Goal: Task Accomplishment & Management: Use online tool/utility

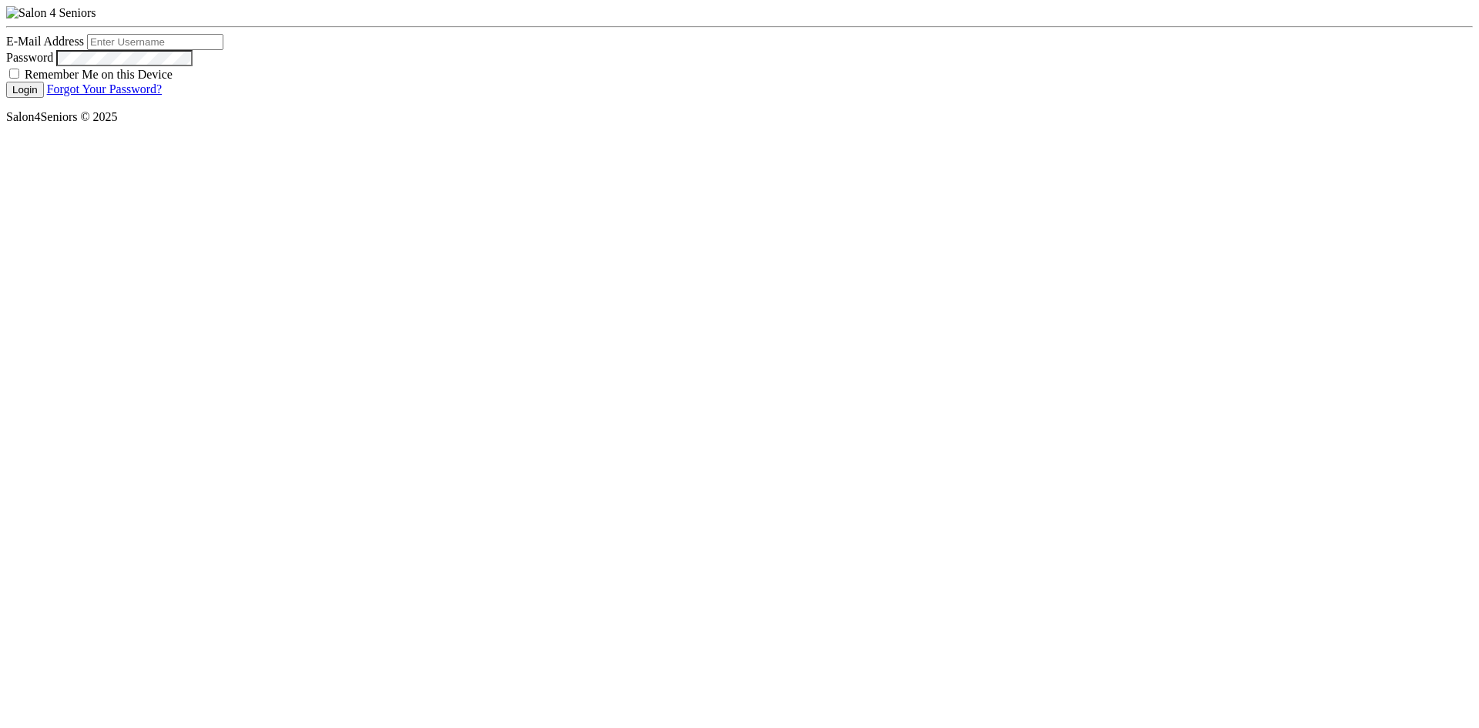
click at [154, 50] on input "E-Mail Address" at bounding box center [155, 42] width 136 height 16
click at [152, 50] on input "E-Mail Address" at bounding box center [155, 42] width 136 height 16
type input "[EMAIL_ADDRESS][PERSON_NAME][DOMAIN_NAME]"
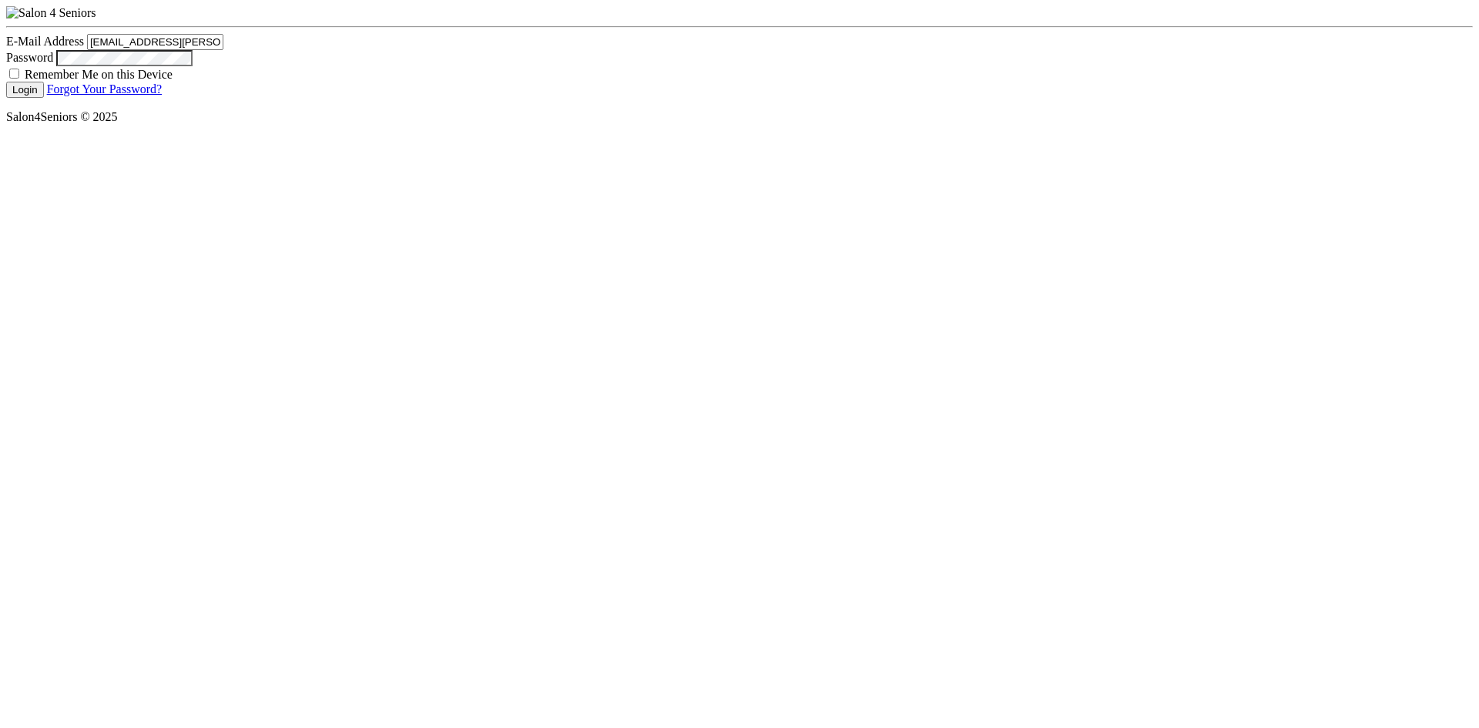
click at [6, 82] on button "Login" at bounding box center [25, 90] width 38 height 16
click at [139, 50] on input "E-Mail Address" at bounding box center [155, 42] width 136 height 16
type input "[EMAIL_ADDRESS][PERSON_NAME][DOMAIN_NAME]"
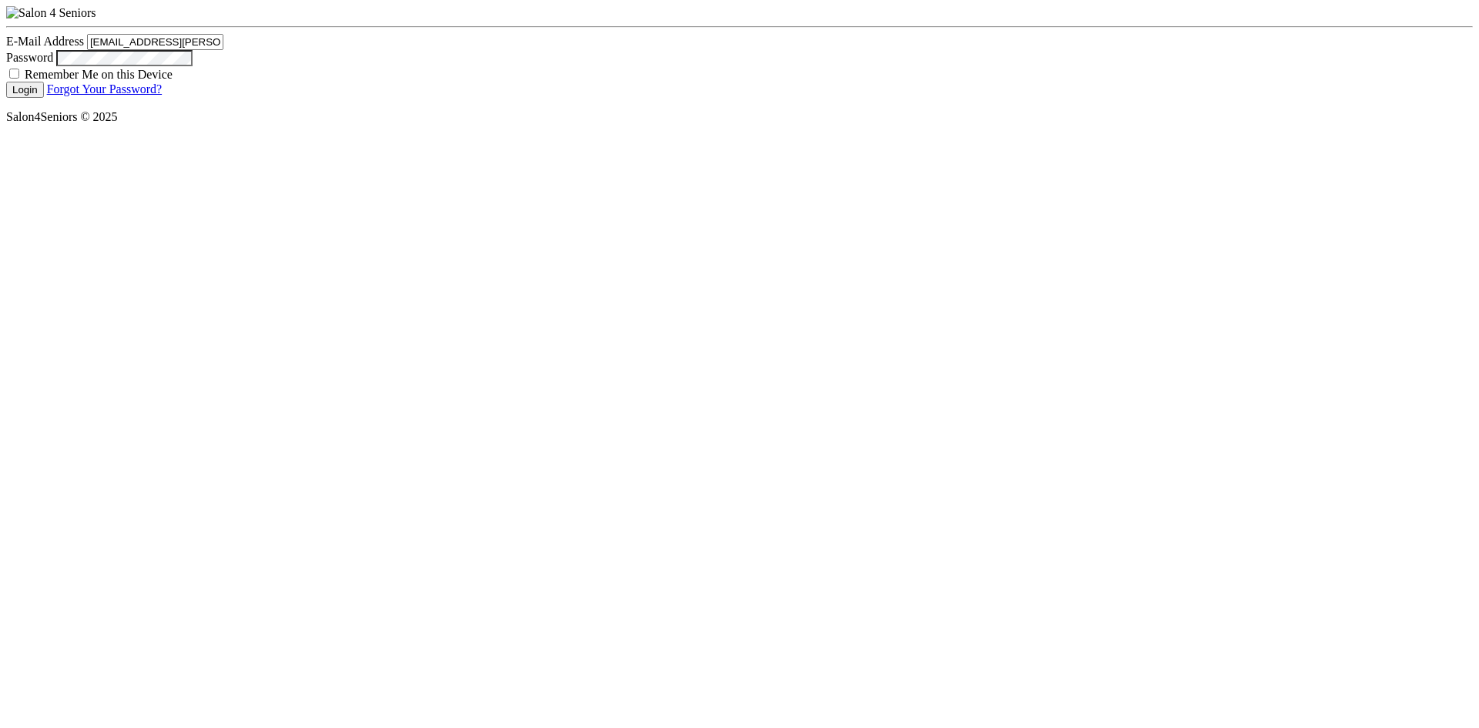
click at [6, 82] on button "Login" at bounding box center [25, 90] width 38 height 16
click at [180, 50] on input "E-Mail Address" at bounding box center [155, 42] width 136 height 16
type input "[EMAIL_ADDRESS][PERSON_NAME][DOMAIN_NAME]"
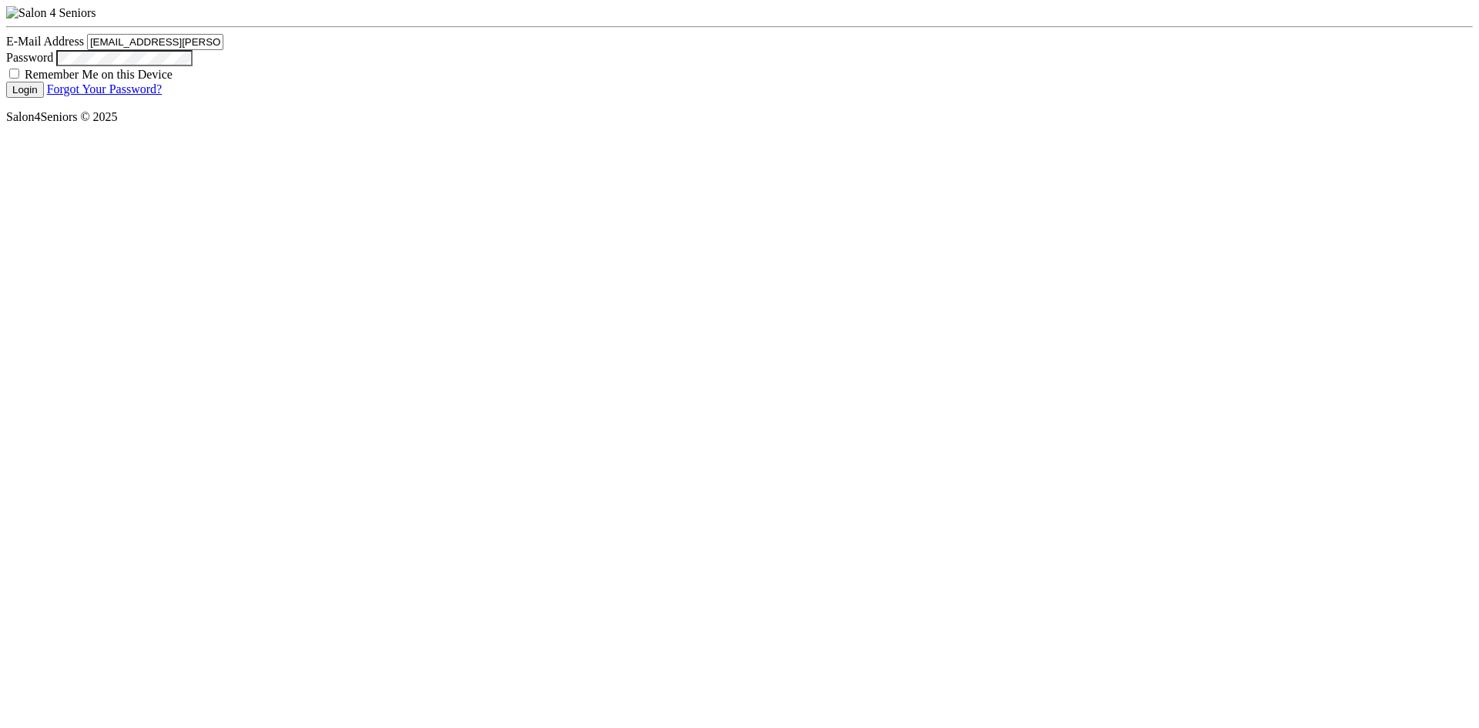
click at [6, 82] on button "Login" at bounding box center [25, 90] width 38 height 16
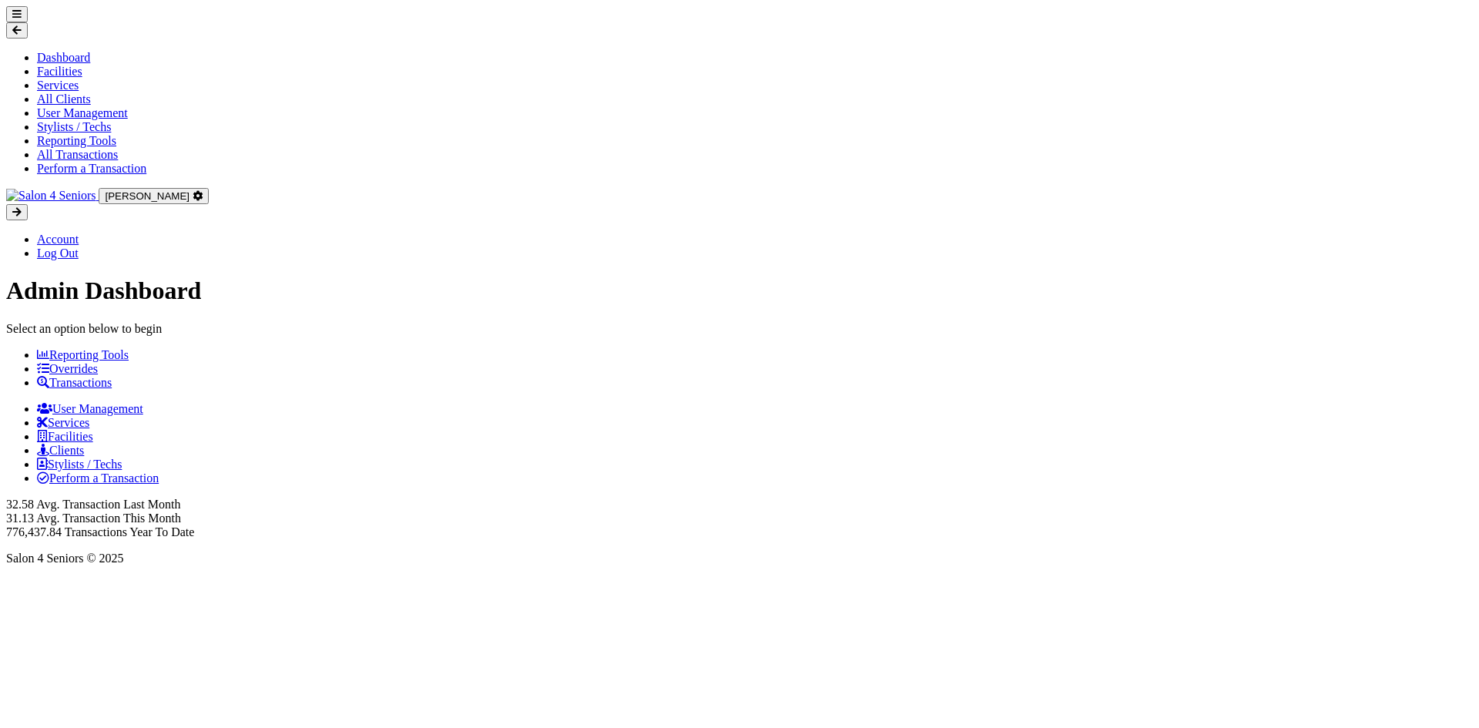
click at [122, 361] on link "Reporting Tools" at bounding box center [83, 354] width 92 height 13
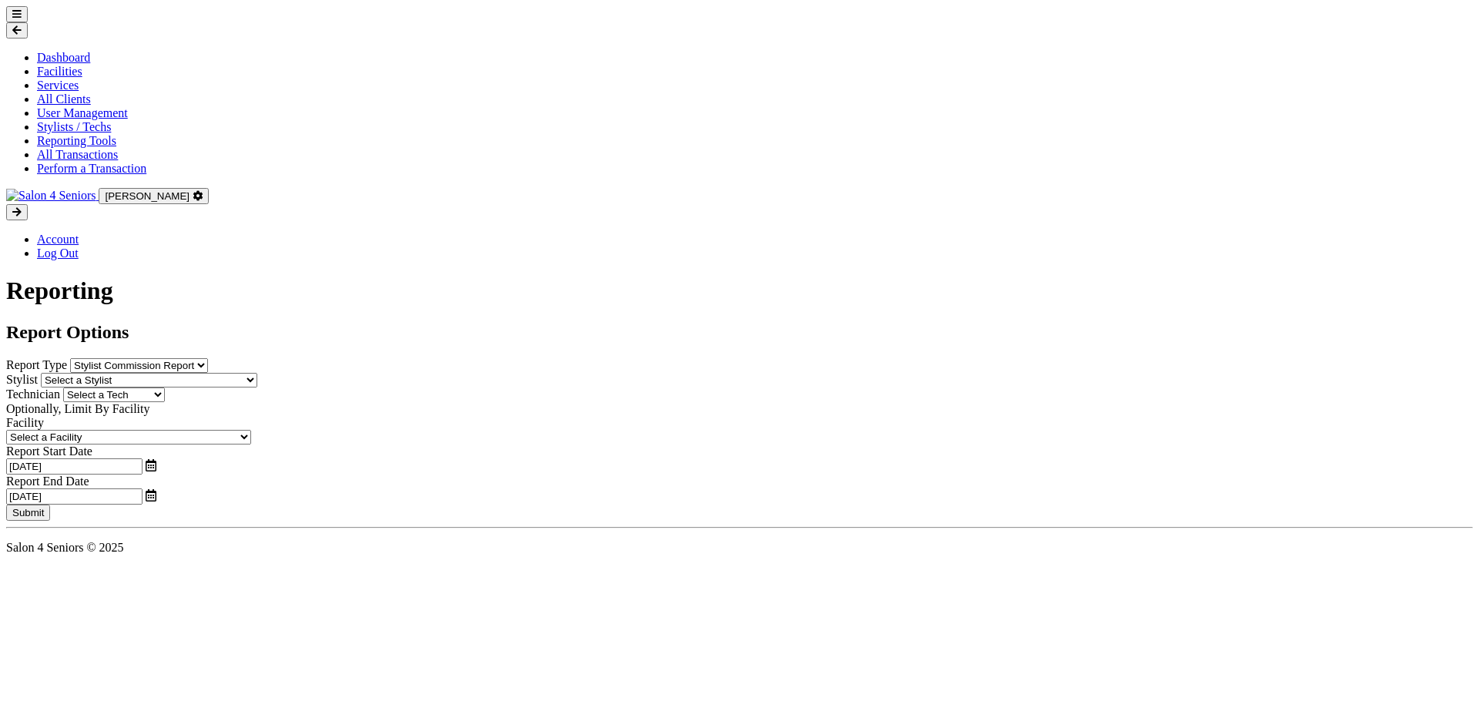
click at [141, 445] on select "Select a Facility Arbor Lakes NH Asher Point Belvedere Commons Brookdale Jones …" at bounding box center [128, 437] width 245 height 15
select select "25"
click at [6, 445] on select "Select a Facility Arbor Lakes NH Asher Point Belvedere Commons Brookdale Jones …" at bounding box center [128, 437] width 245 height 15
click at [109, 148] on link "All Transactions" at bounding box center [77, 154] width 81 height 13
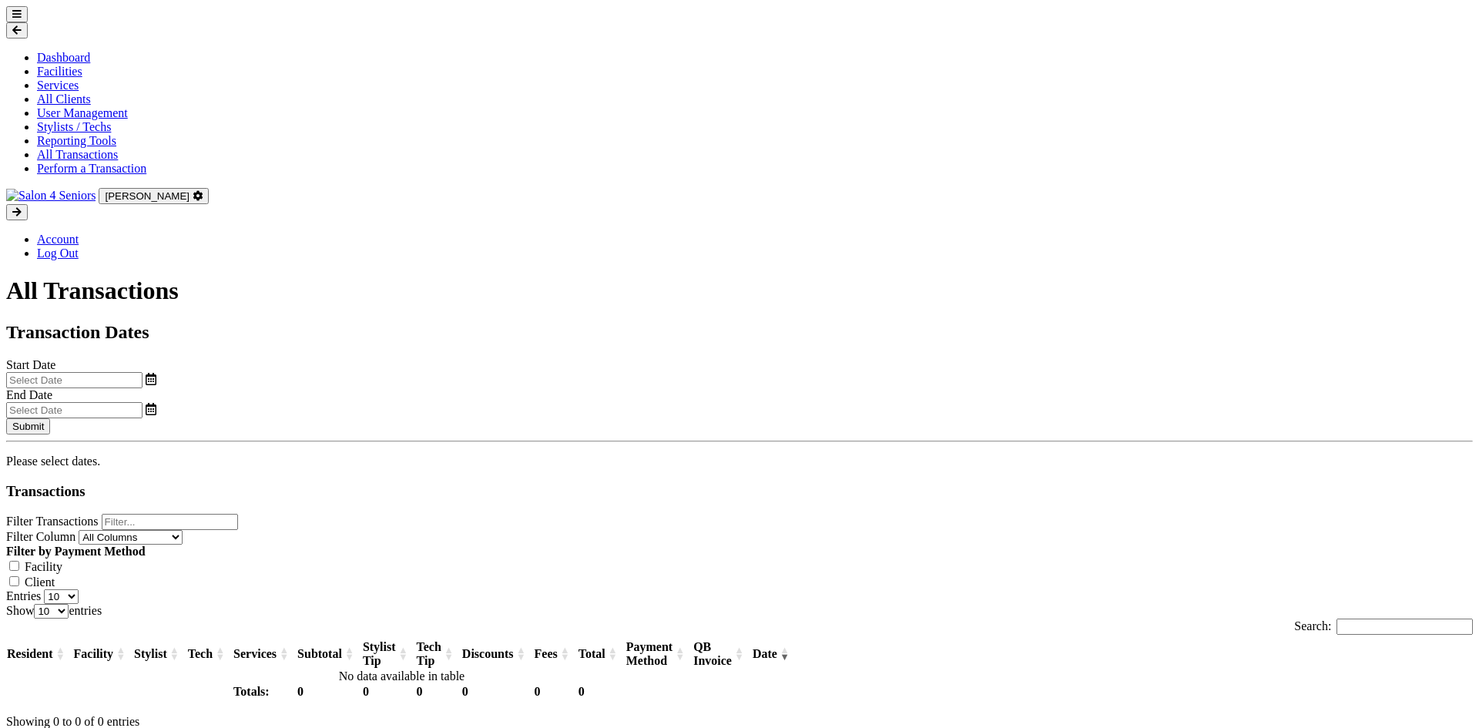
click at [143, 372] on input "text" at bounding box center [74, 380] width 136 height 16
click at [213, 376] on span "15" at bounding box center [205, 383] width 30 height 30
type input "[DATE]"
click at [143, 402] on input "text" at bounding box center [74, 410] width 136 height 16
click at [886, 380] on span "19" at bounding box center [890, 383] width 30 height 30
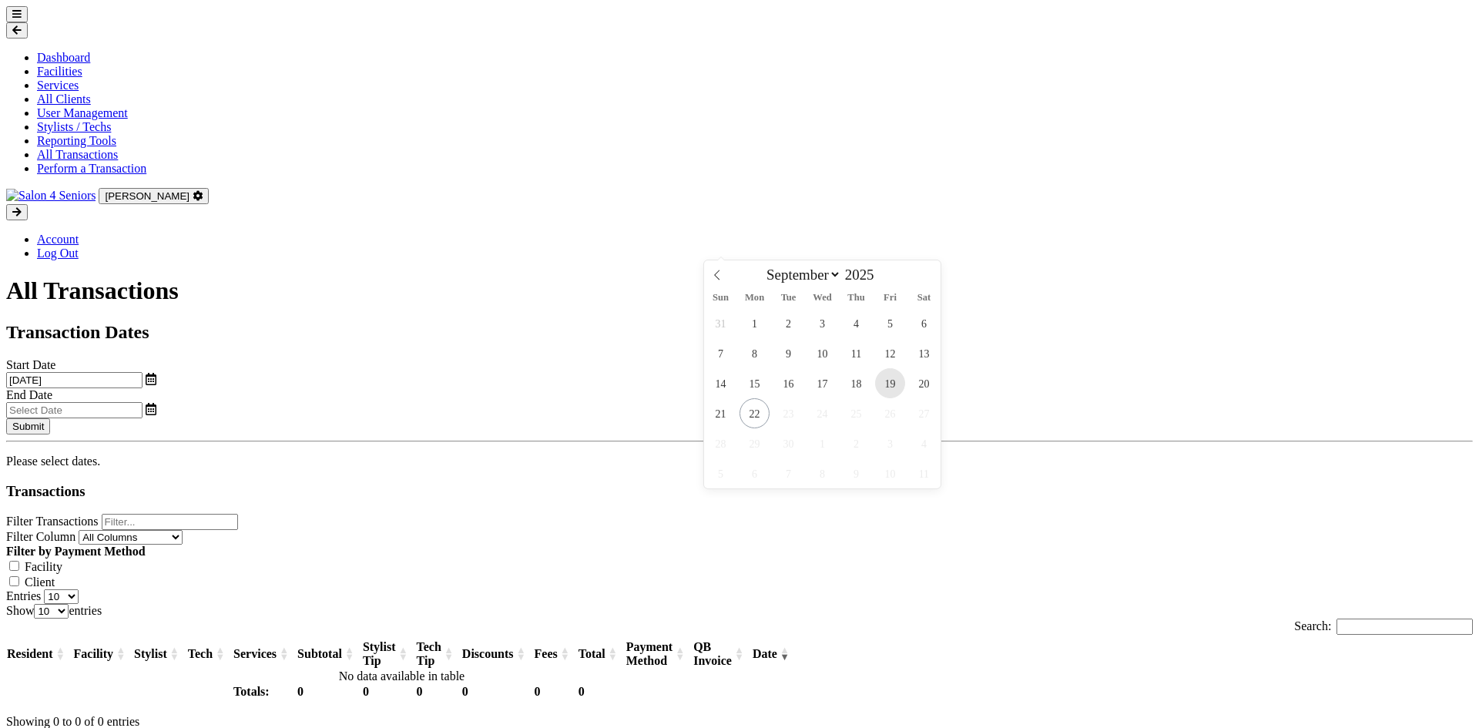
type input "[DATE]"
click at [50, 418] on button "Submit" at bounding box center [28, 426] width 44 height 16
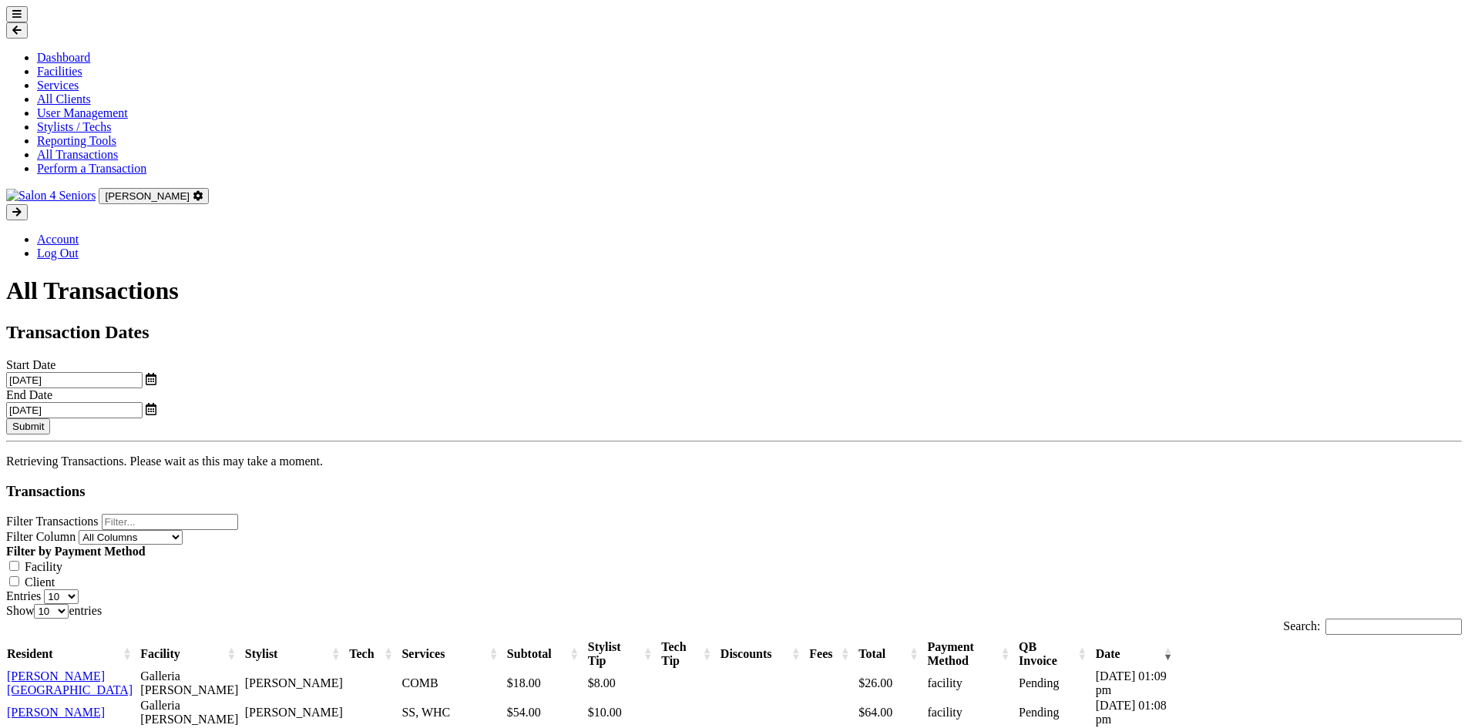
click at [96, 189] on img at bounding box center [50, 196] width 89 height 14
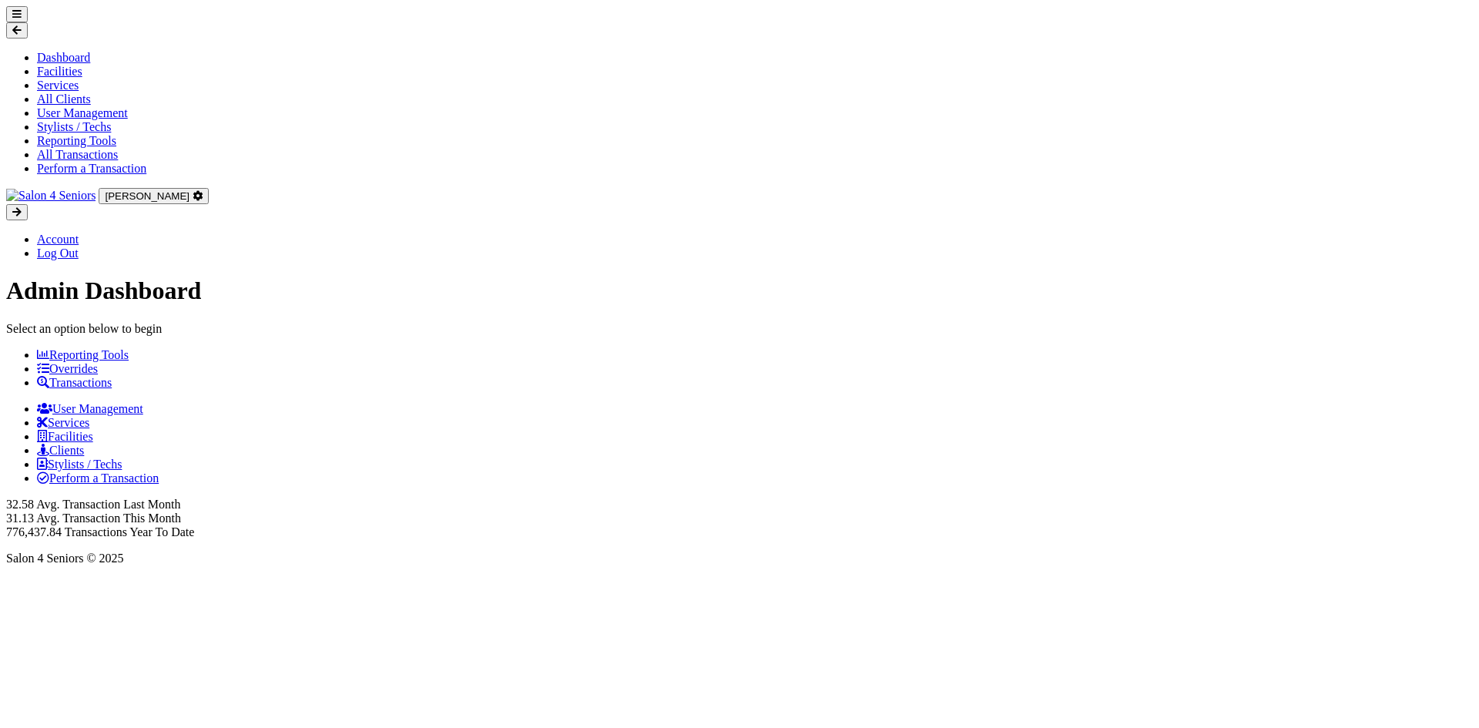
click at [22, 19] on icon at bounding box center [16, 14] width 9 height 10
drag, startPoint x: 86, startPoint y: 314, endPoint x: 96, endPoint y: 311, distance: 11.0
click at [86, 161] on link "All Transactions" at bounding box center [77, 154] width 81 height 13
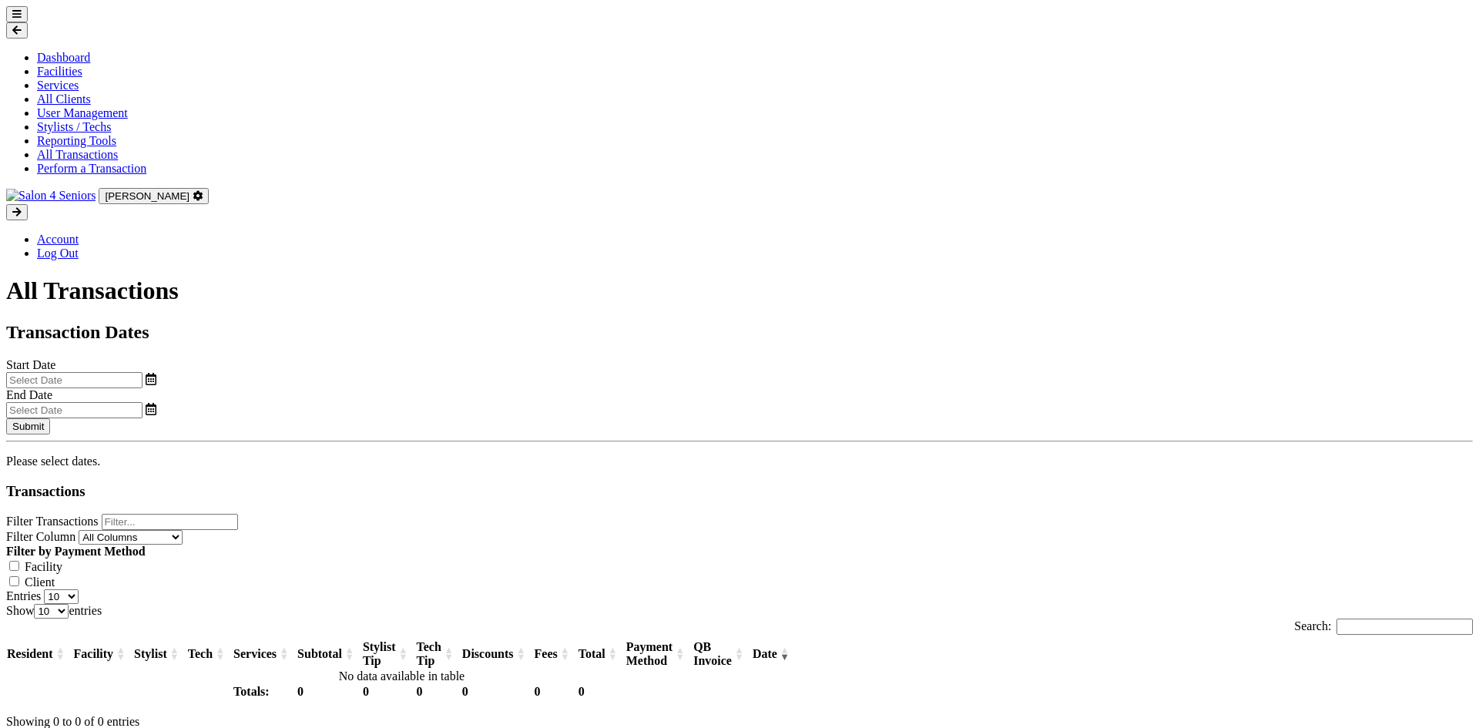
click at [143, 372] on input "text" at bounding box center [74, 380] width 136 height 16
click at [203, 326] on span "1" at bounding box center [205, 323] width 30 height 30
type input "09/01/2025"
click at [143, 402] on input "text" at bounding box center [74, 410] width 136 height 16
click at [758, 415] on span "22" at bounding box center [755, 413] width 30 height 30
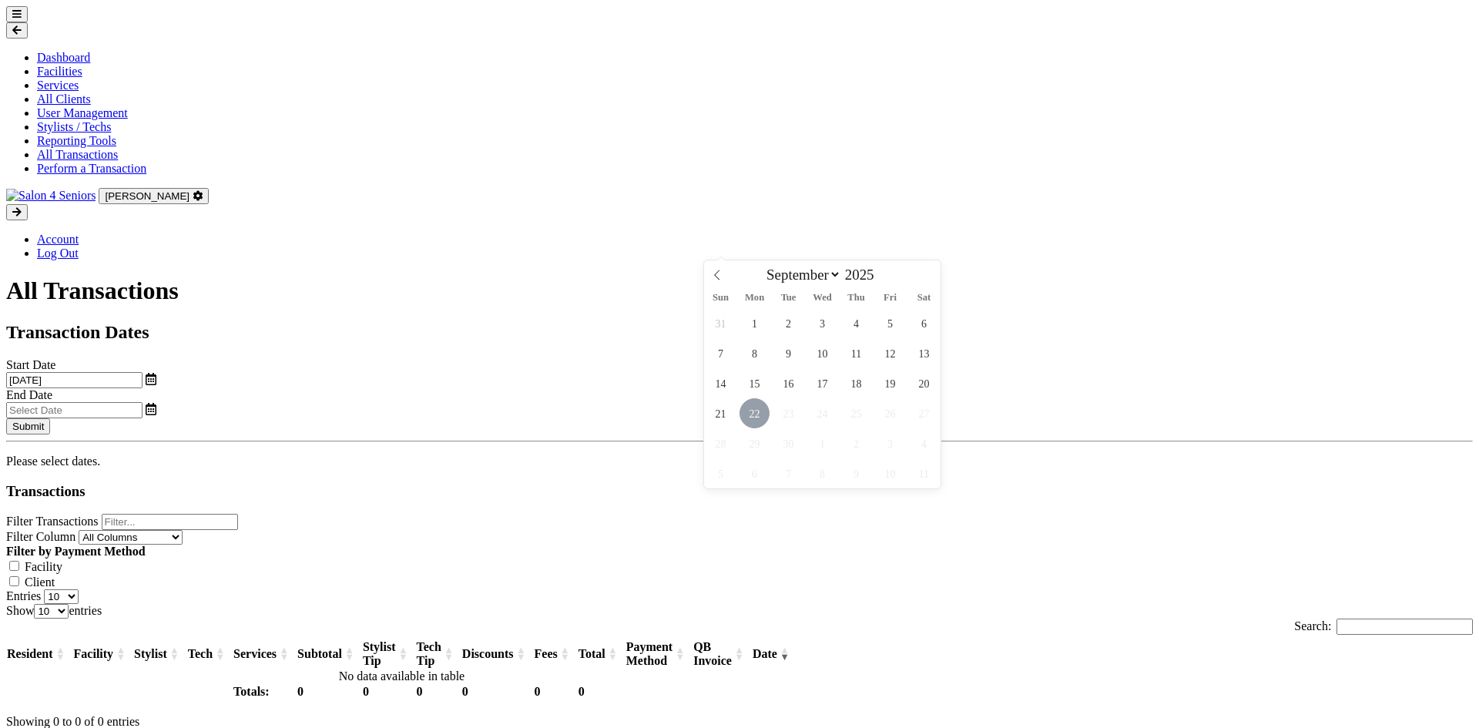
type input "09/22/2025"
click at [50, 418] on button "Submit" at bounding box center [28, 426] width 44 height 16
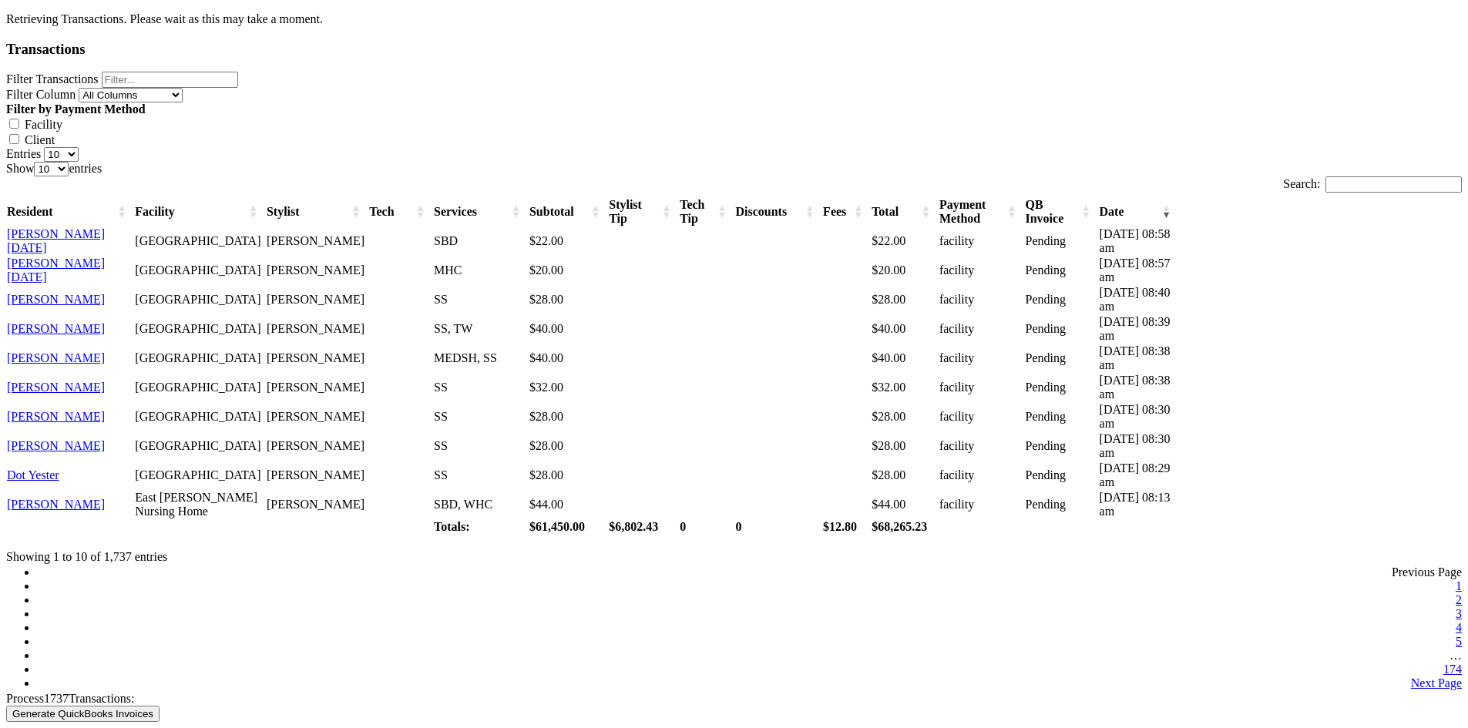
scroll to position [487, 0]
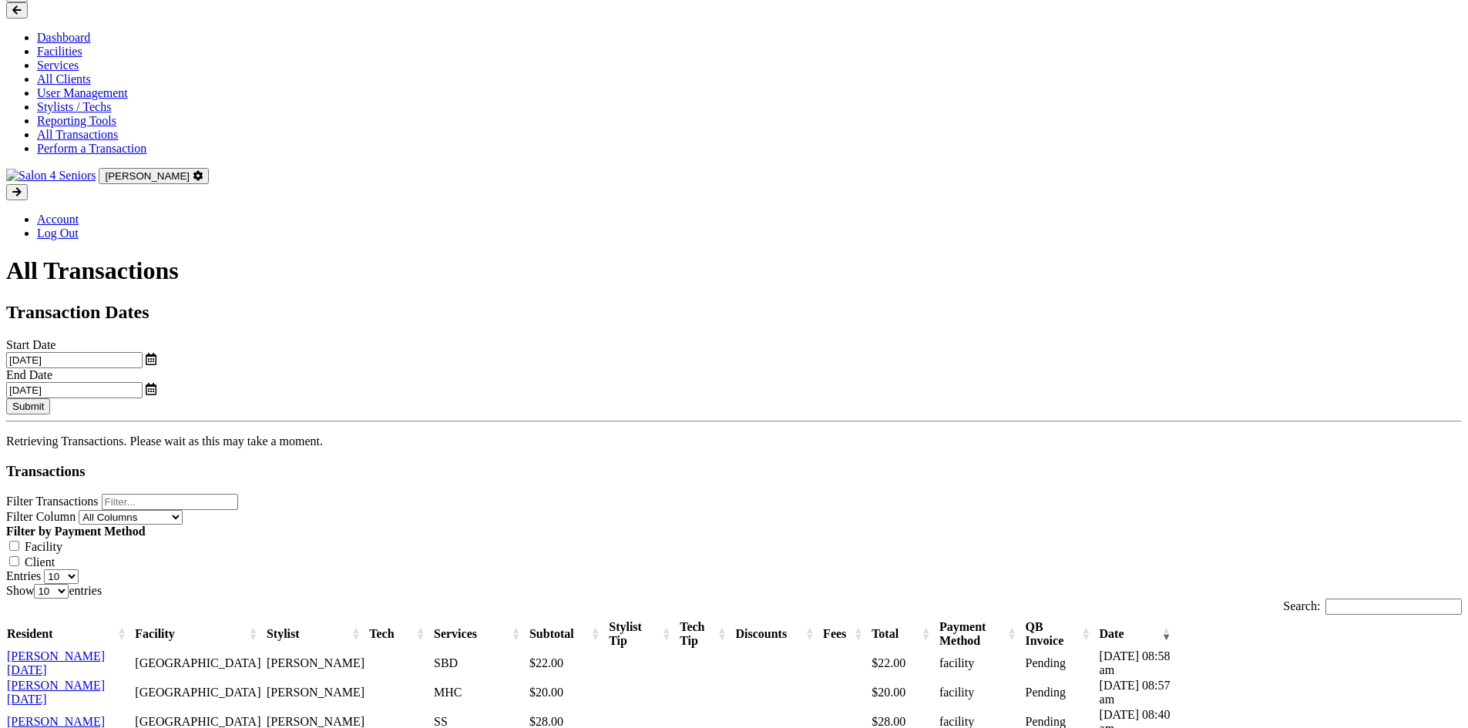
scroll to position [0, 0]
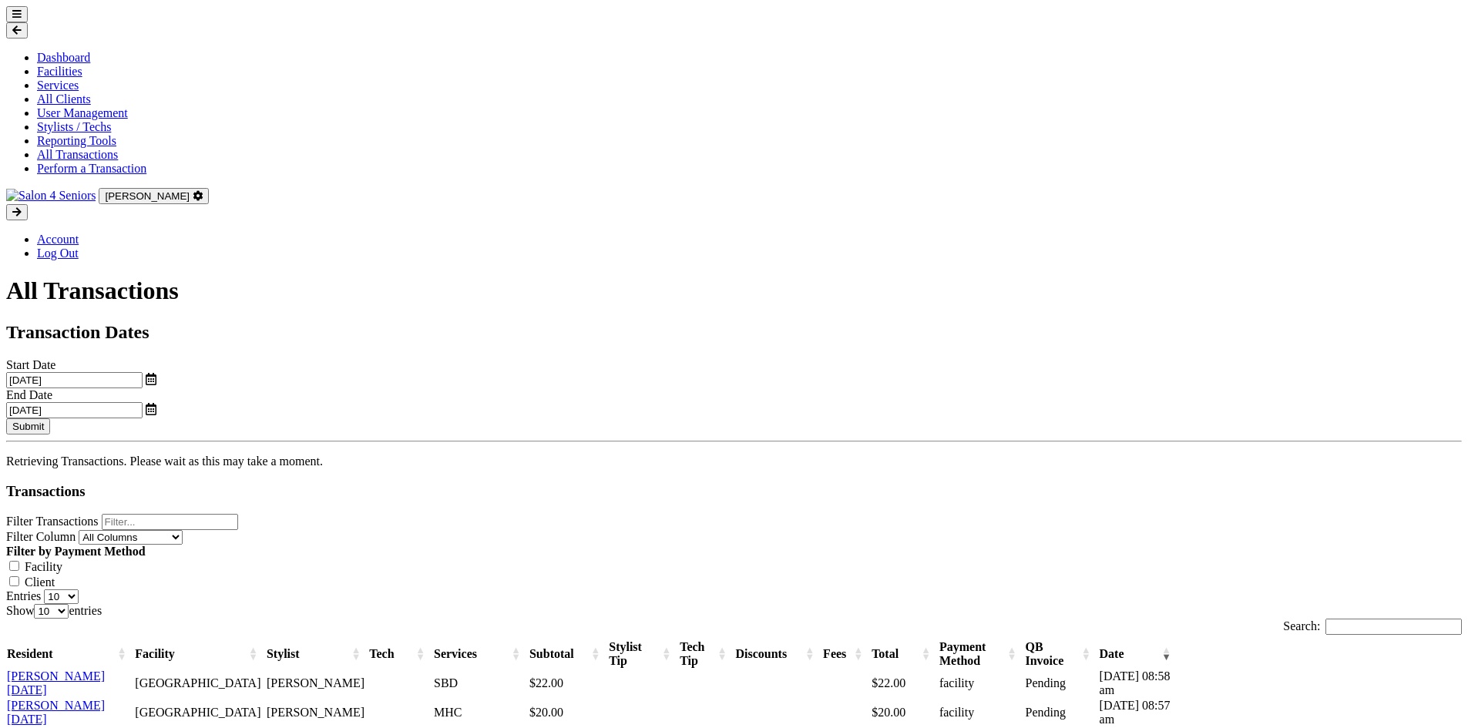
click at [22, 19] on icon at bounding box center [16, 14] width 9 height 10
click at [87, 119] on link "User Management" at bounding box center [82, 112] width 91 height 13
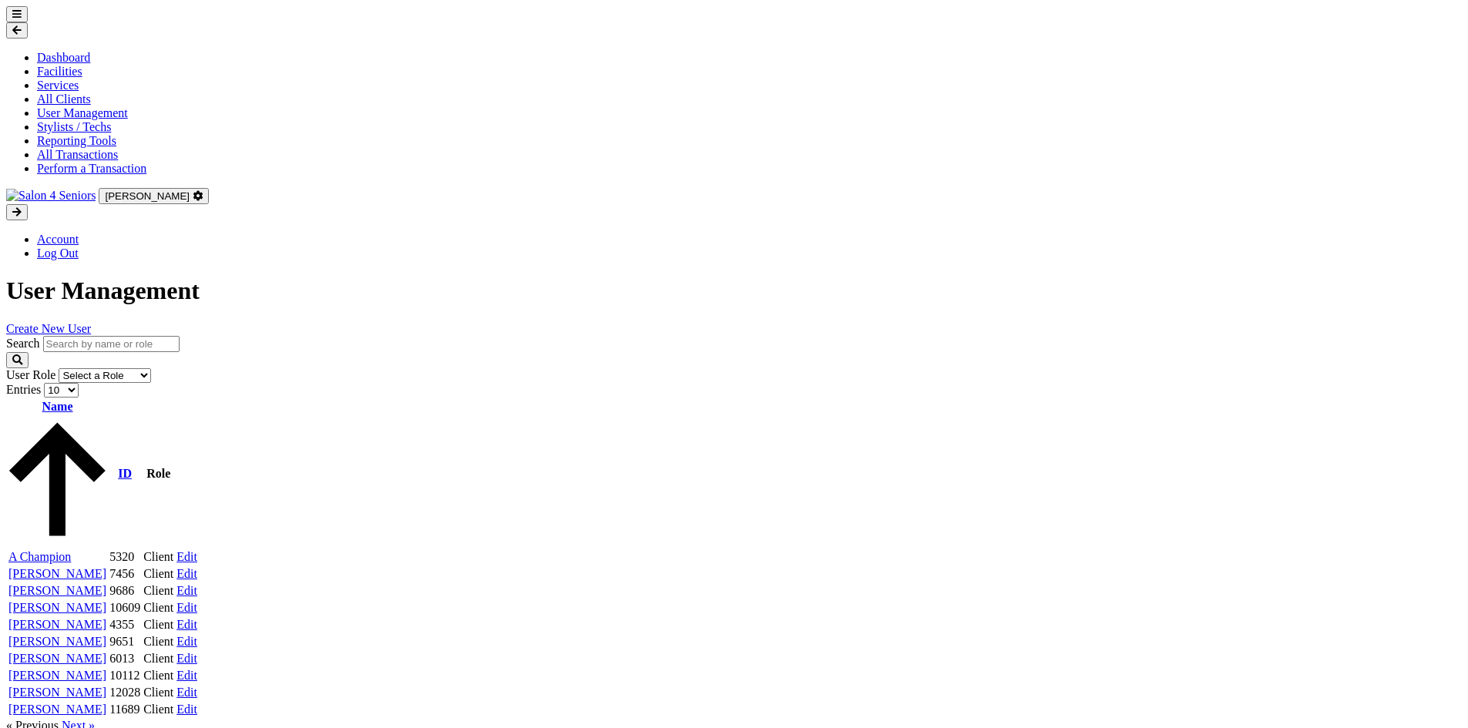
click at [91, 322] on link "Create New User" at bounding box center [48, 328] width 85 height 13
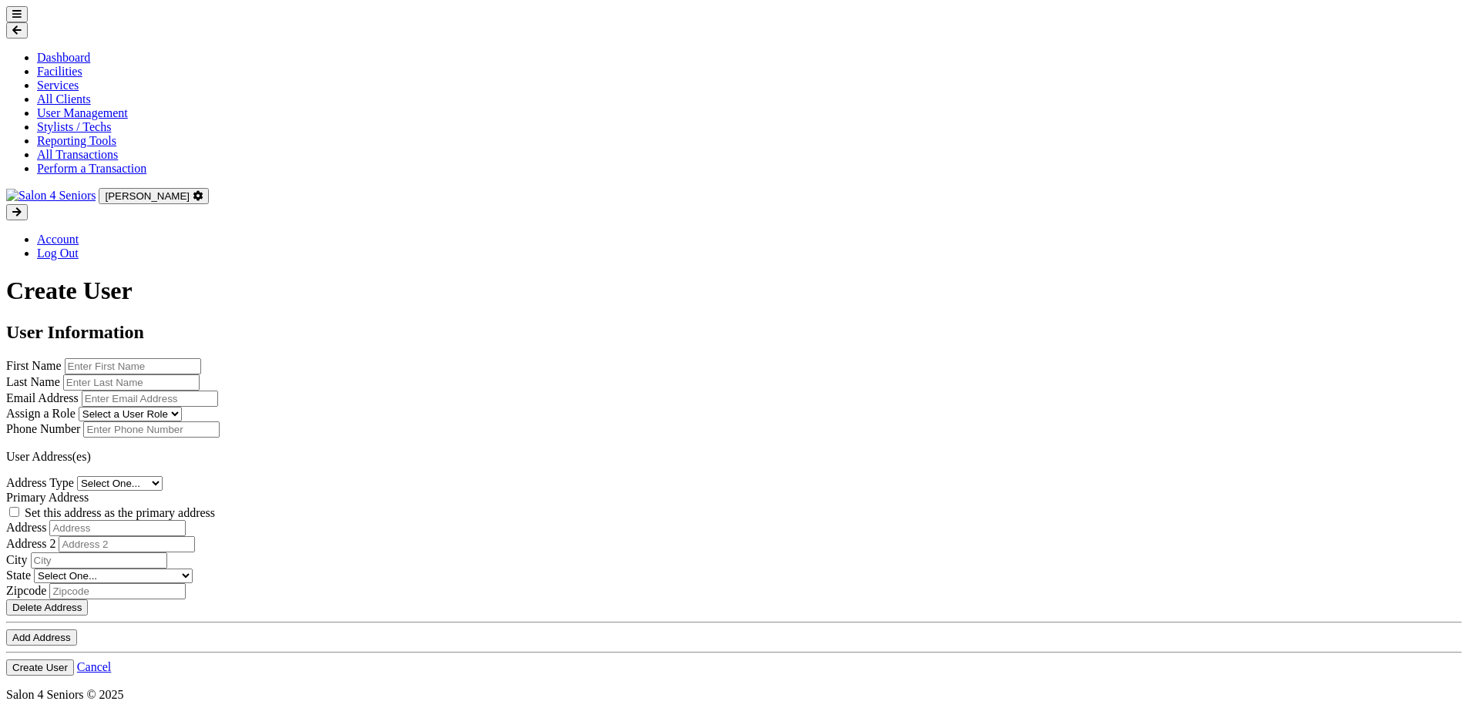
click at [201, 358] on input "text" at bounding box center [133, 366] width 136 height 16
type input "Nat"
type input "Thompson"
click at [218, 391] on input "email" at bounding box center [150, 399] width 136 height 16
type input "nat.thompson+testuser@savvyotter.com"
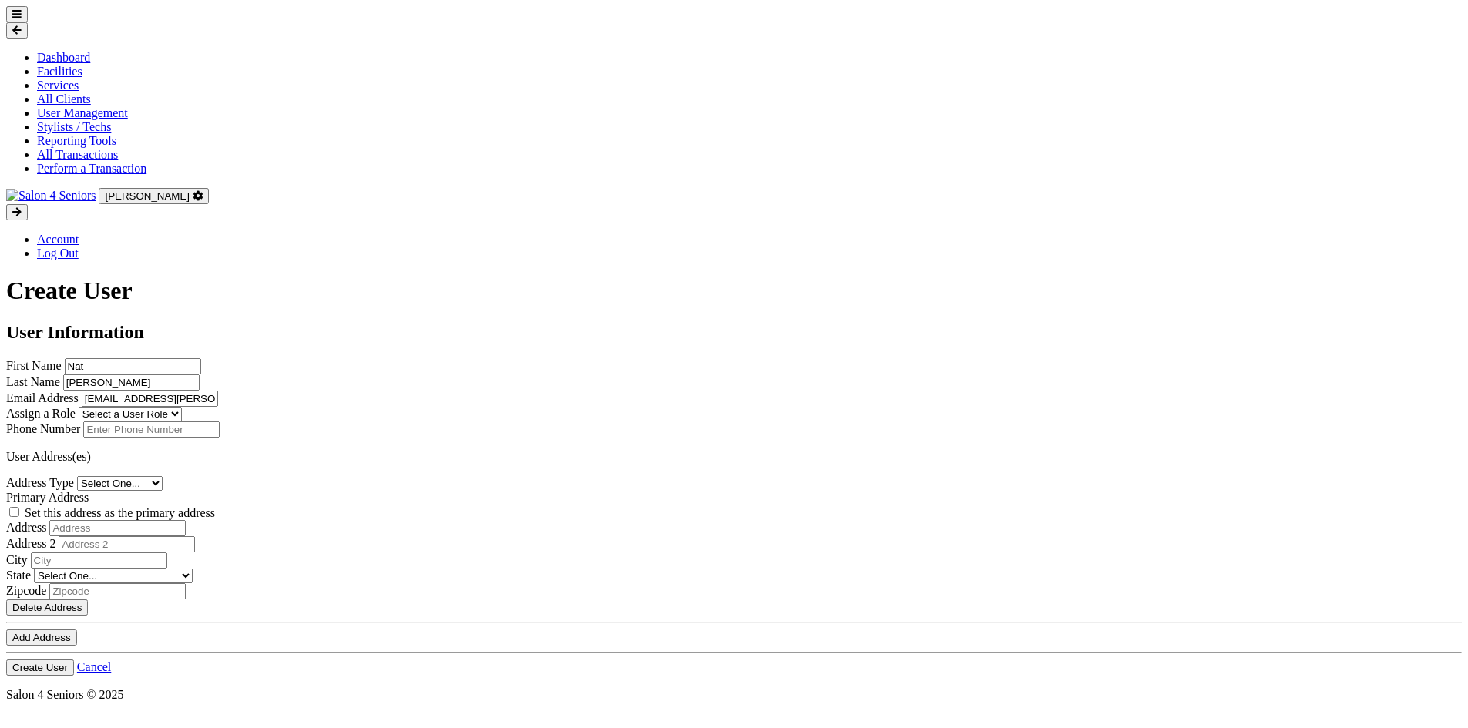
click at [182, 407] on select "Select a User Role Admin Facility Manager" at bounding box center [130, 414] width 103 height 15
select select "admin"
click at [182, 407] on select "Select a User Role Admin Facility Manager" at bounding box center [130, 414] width 103 height 15
click at [220, 421] on input "text" at bounding box center [151, 429] width 136 height 16
type input "2057993981"
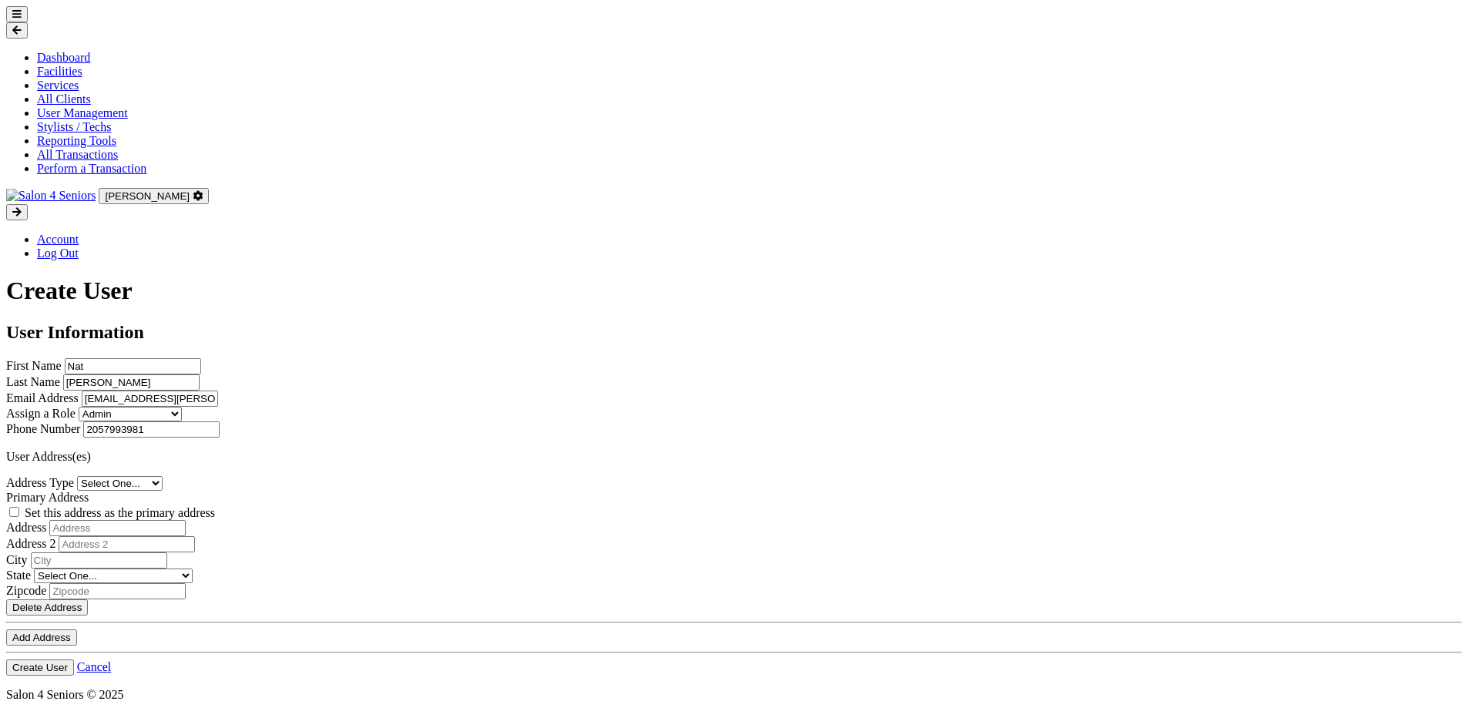
click at [540, 450] on p "User Address(es)" at bounding box center [733, 457] width 1455 height 14
click at [163, 476] on select "Select One... Office Address Home Address Billing Address" at bounding box center [120, 483] width 86 height 15
select select "home"
click at [163, 476] on select "Select One... Office Address Home Address Billing Address" at bounding box center [120, 483] width 86 height 15
click at [186, 520] on input "text" at bounding box center [117, 528] width 136 height 16
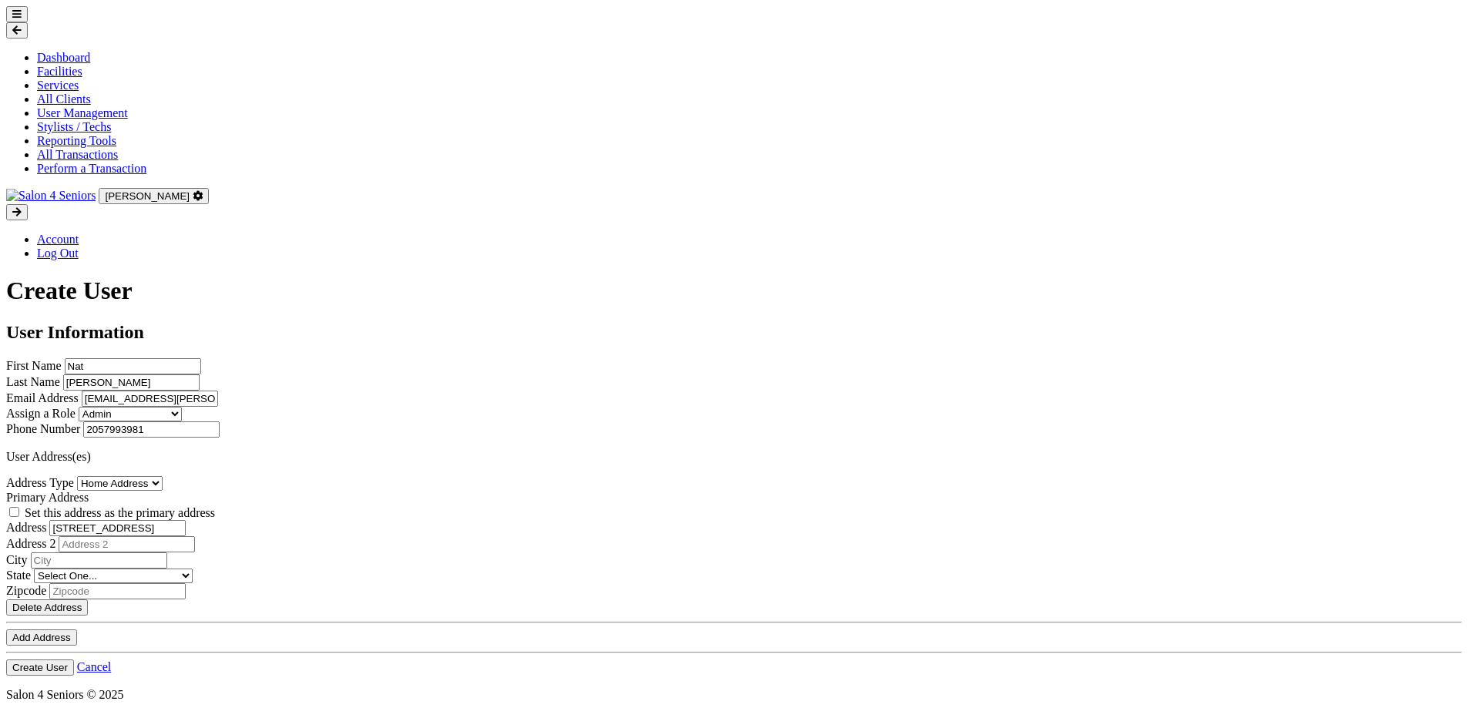
type input "3431 Firethorn Drive"
type input "Tuscaloosa"
select select "al"
type input "35405"
click at [586, 595] on div "Address Type Select One... Office Address Home Address Billing Address Primary …" at bounding box center [733, 549] width 1455 height 147
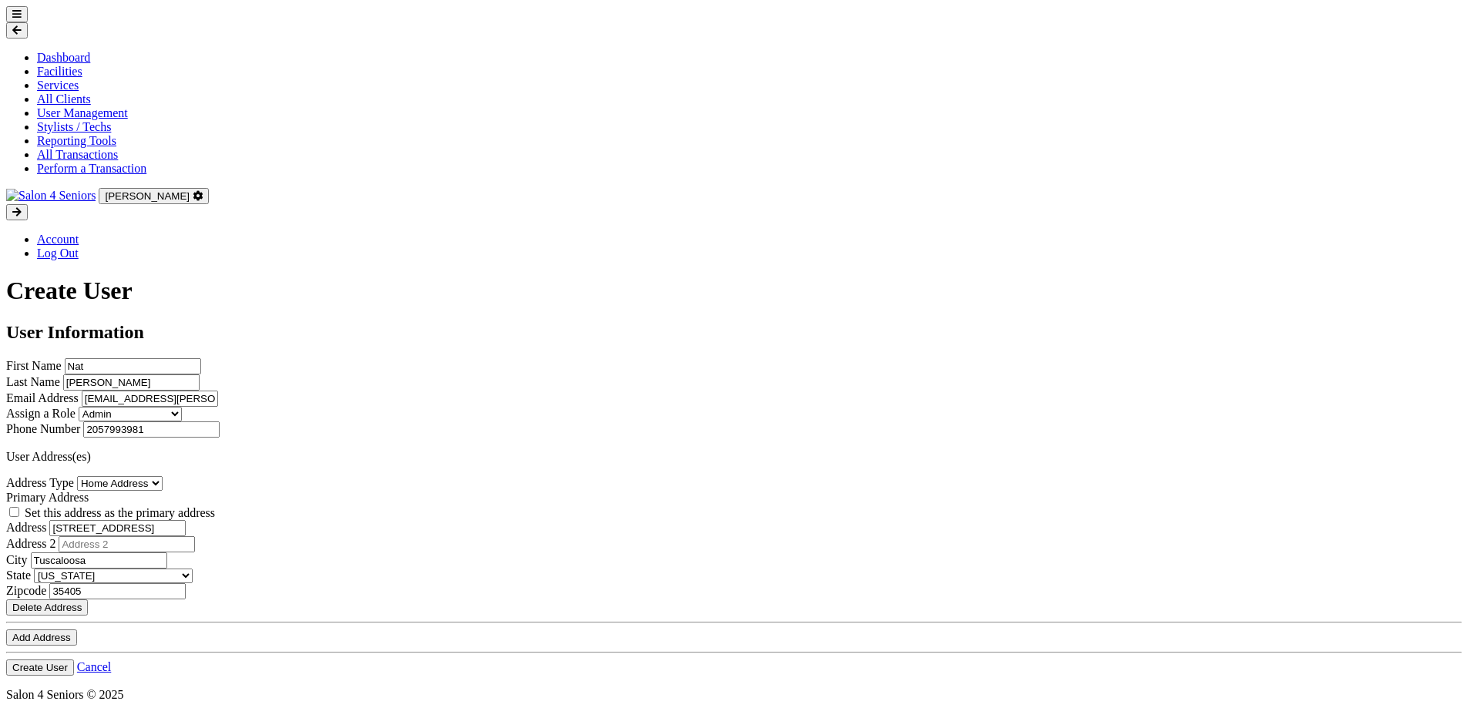
scroll to position [116, 0]
click at [77, 629] on button "Add Address" at bounding box center [41, 637] width 71 height 16
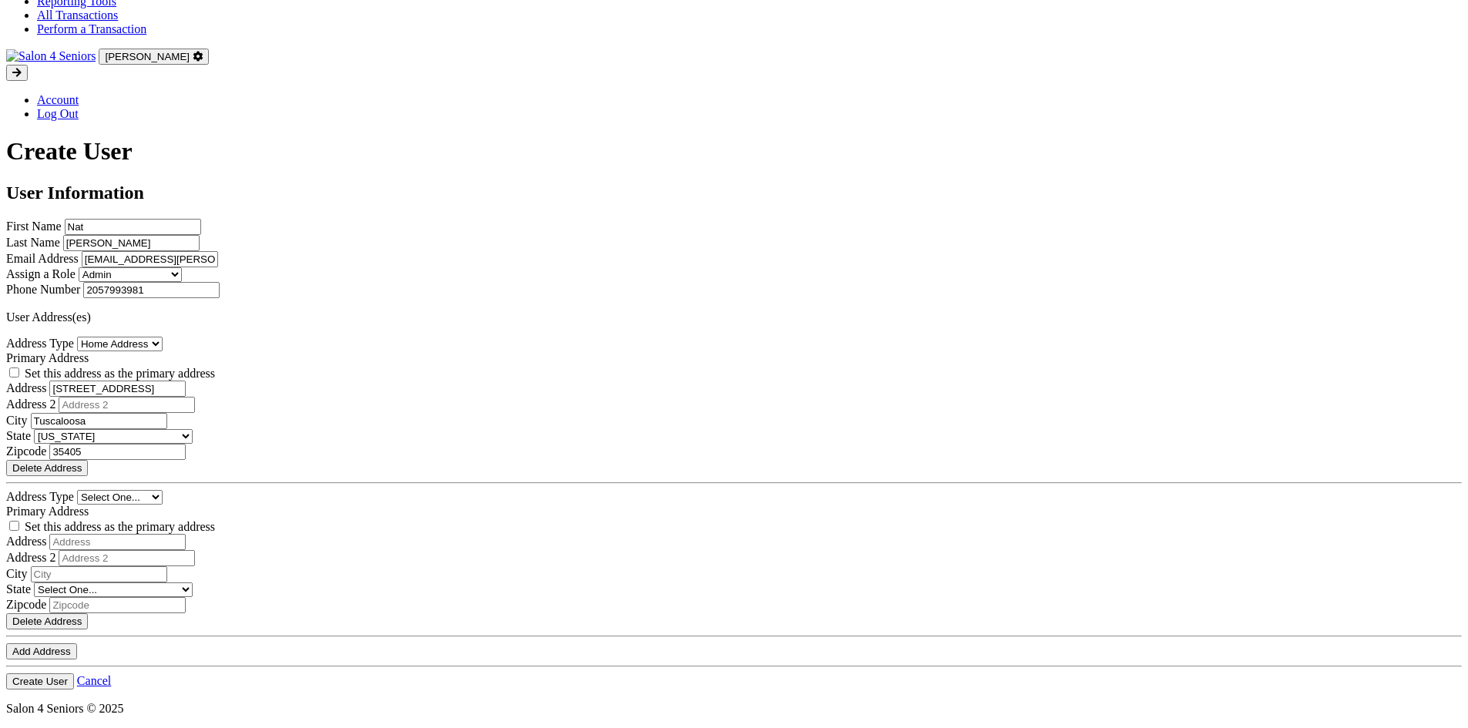
scroll to position [347, 0]
click at [74, 673] on button "Create User" at bounding box center [40, 681] width 68 height 16
click at [88, 460] on button "Delete Address" at bounding box center [47, 468] width 82 height 16
select select
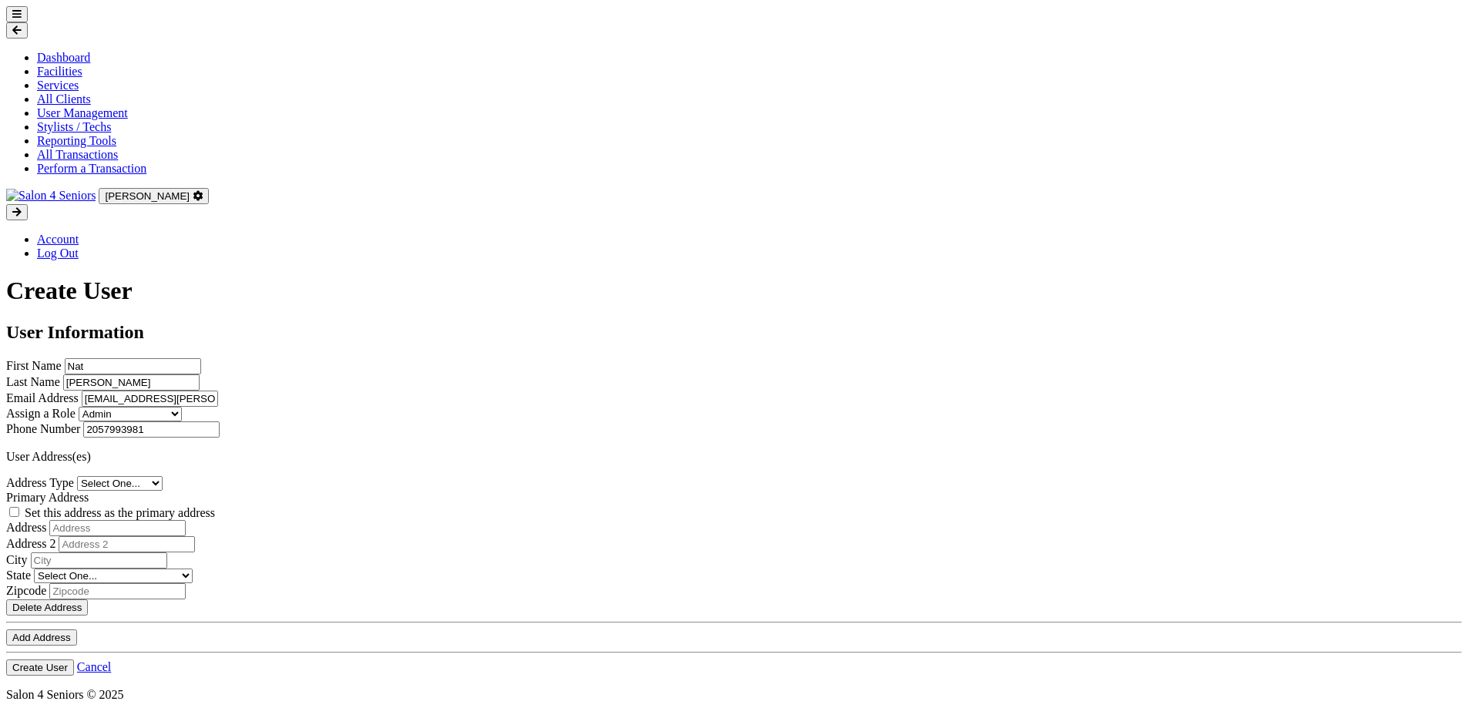
scroll to position [116, 0]
click at [163, 476] on select "Select One... Office Address Home Address Billing Address" at bounding box center [120, 483] width 86 height 15
select select "home"
click at [163, 476] on select "Select One... Office Address Home Address Billing Address" at bounding box center [120, 483] width 86 height 15
click at [215, 506] on label "Set this address as the primary address" at bounding box center [120, 512] width 190 height 13
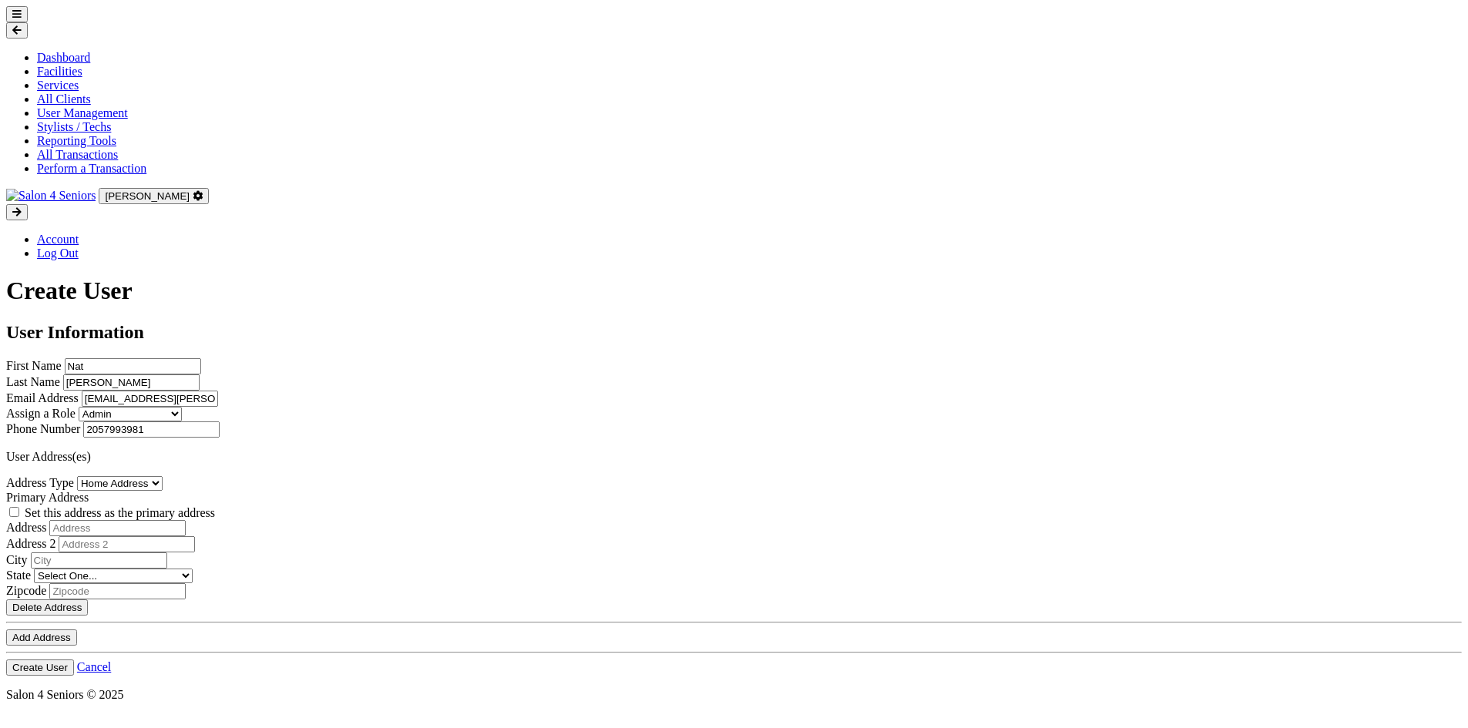
click at [19, 507] on input "Set this address as the primary address" at bounding box center [14, 512] width 10 height 10
checkbox input "true"
click at [186, 520] on input "text" at bounding box center [117, 528] width 136 height 16
type input "3431 Firethorn Drive"
type input "Tuscaloosa"
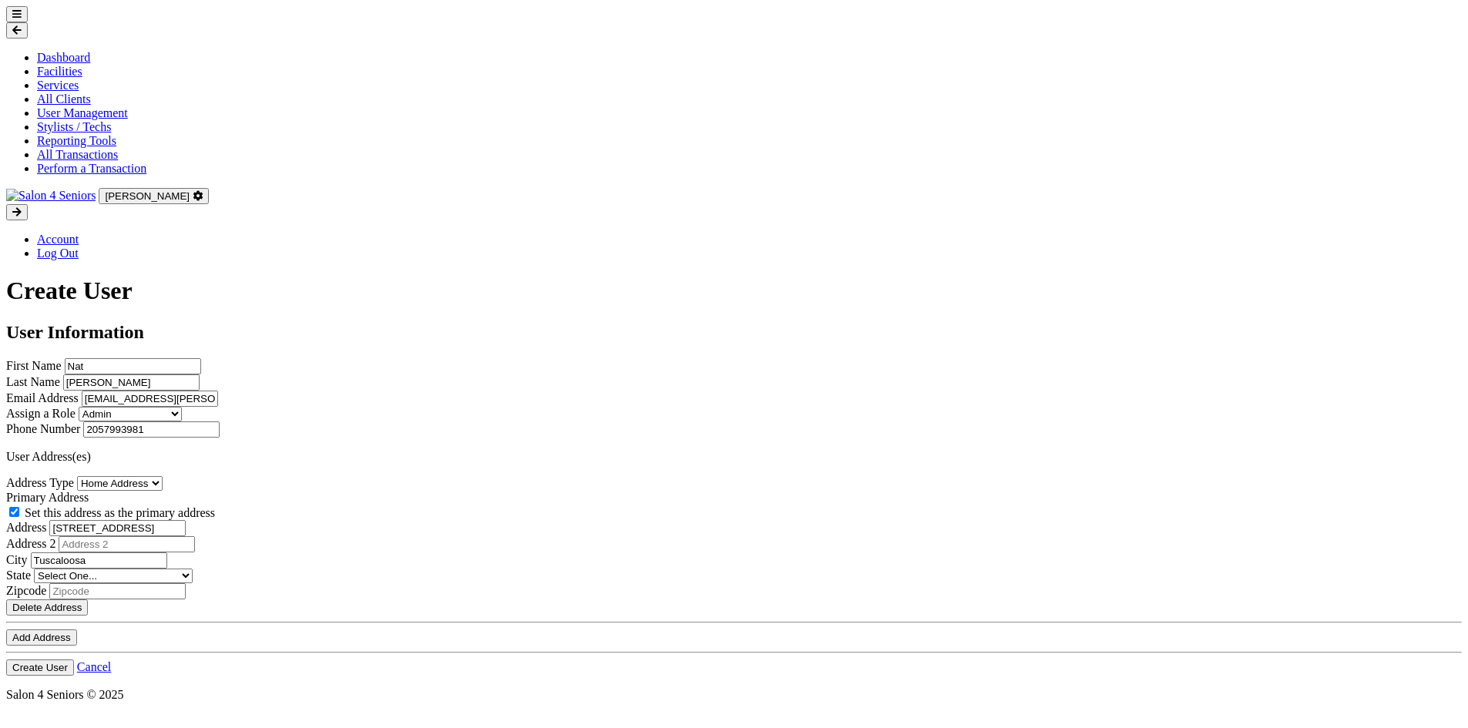
select select "al"
type input "35405"
click at [77, 629] on button "Add Address" at bounding box center [41, 637] width 71 height 16
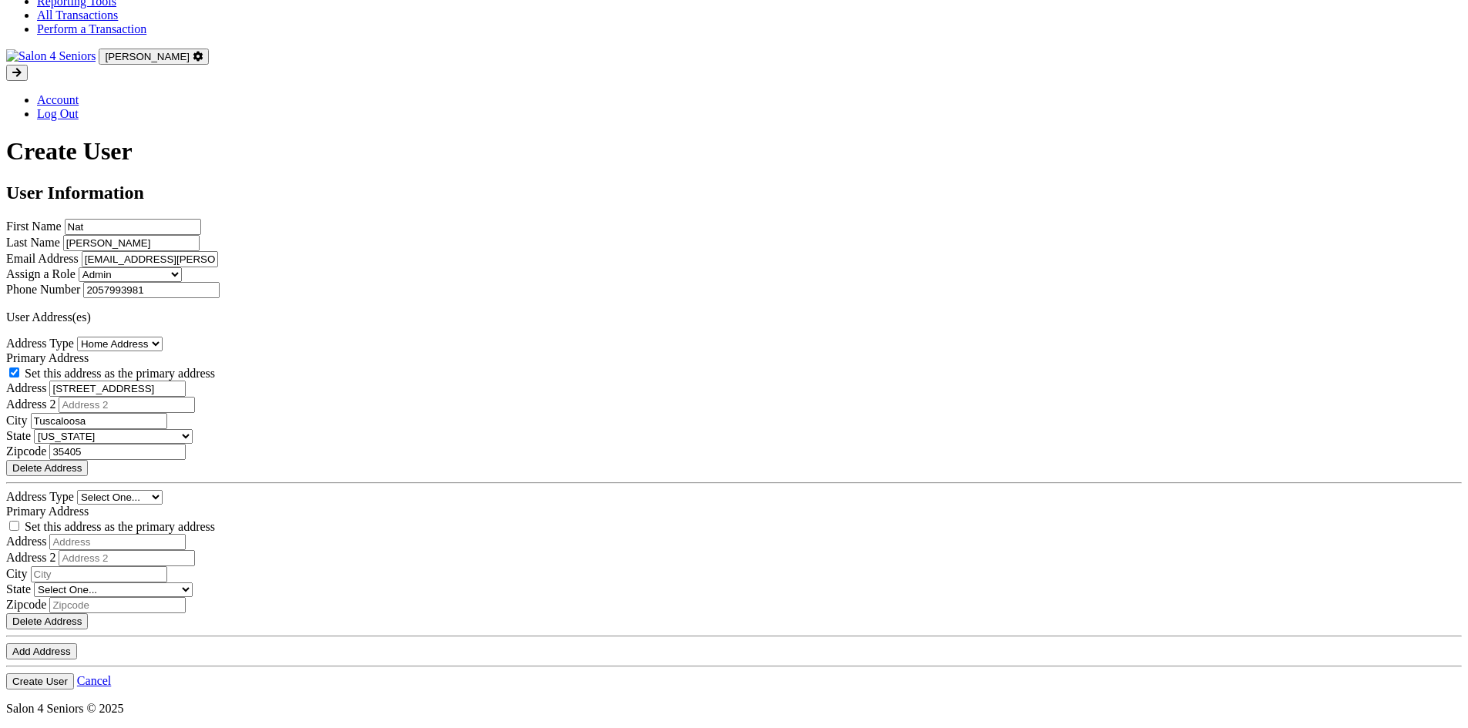
click at [88, 613] on button "Delete Address" at bounding box center [47, 621] width 82 height 16
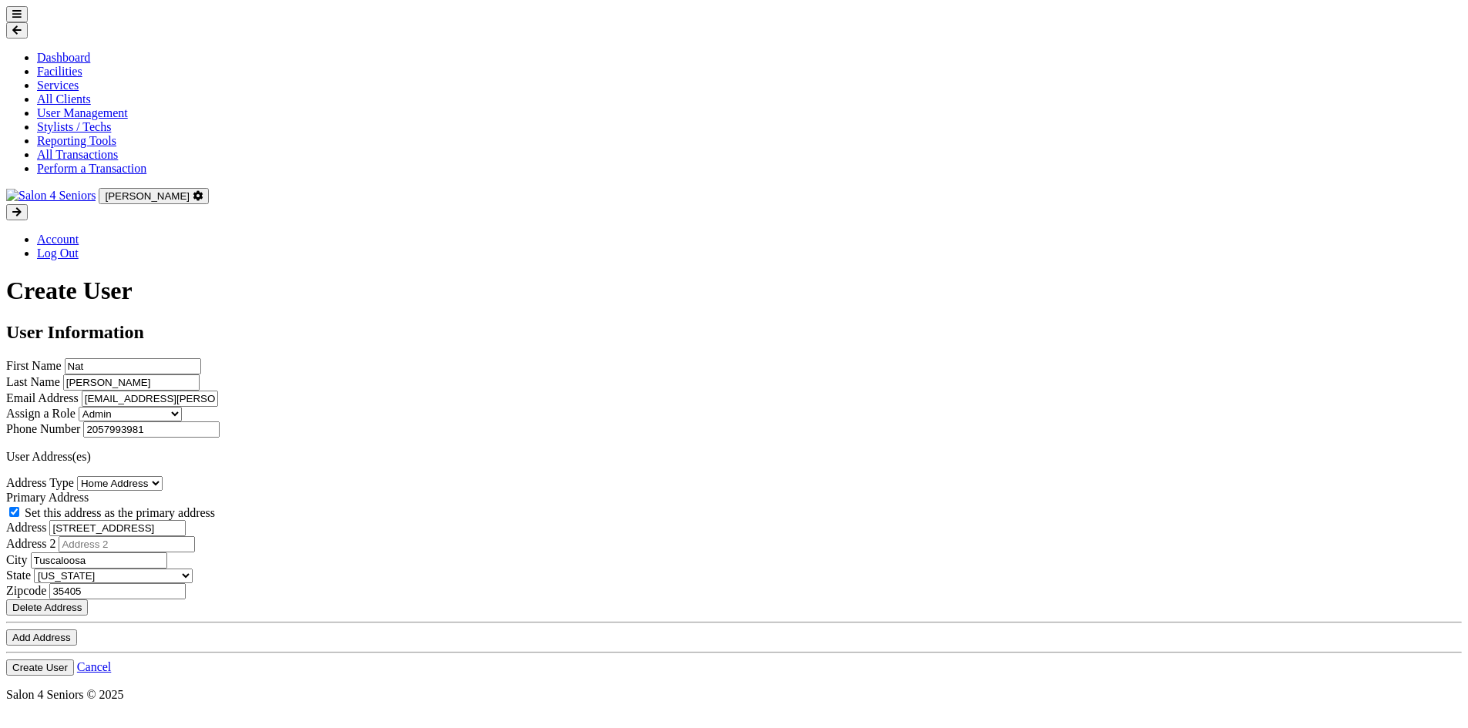
click at [74, 660] on button "Create User" at bounding box center [40, 668] width 68 height 16
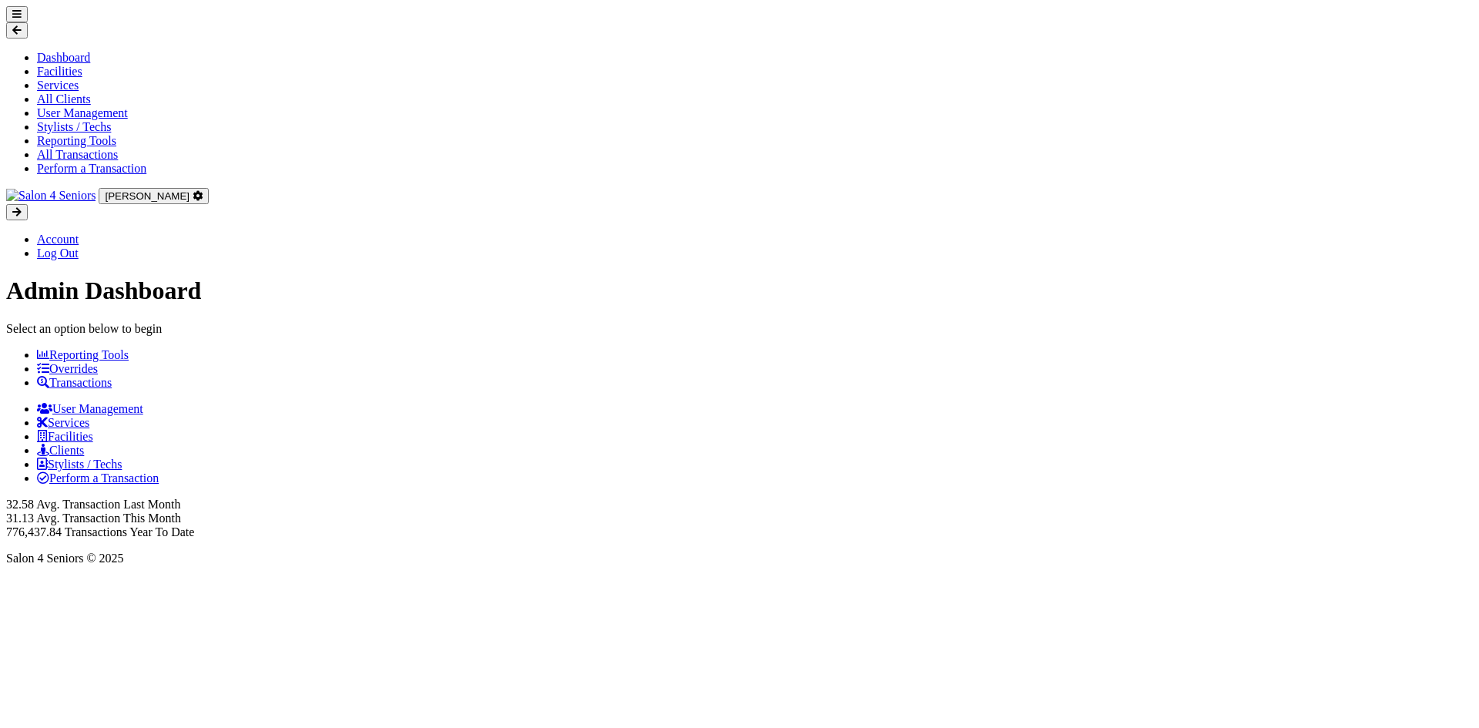
click at [22, 19] on icon at bounding box center [16, 14] width 9 height 10
click at [62, 119] on link "User Management" at bounding box center [82, 112] width 91 height 13
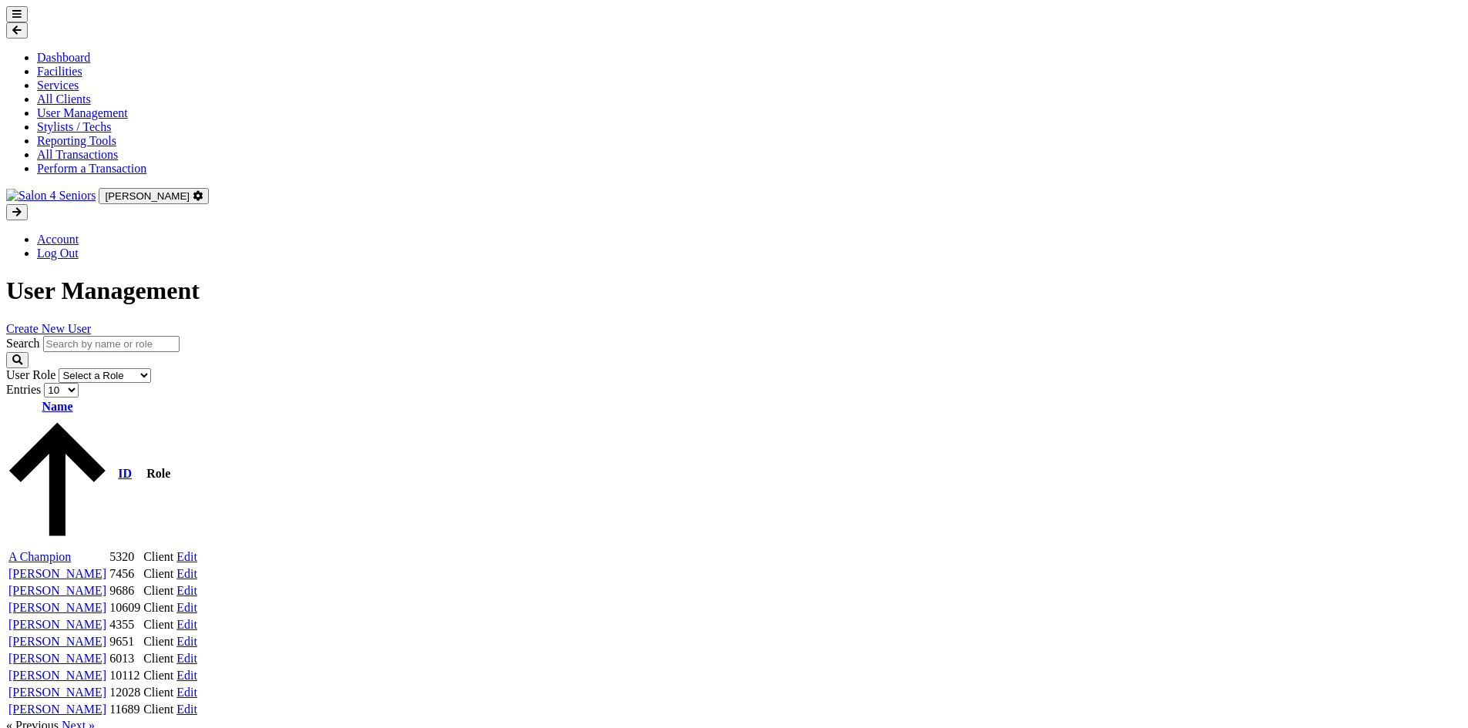
click at [180, 336] on input "search" at bounding box center [111, 344] width 136 height 16
click at [91, 322] on link "Create New User" at bounding box center [48, 328] width 85 height 13
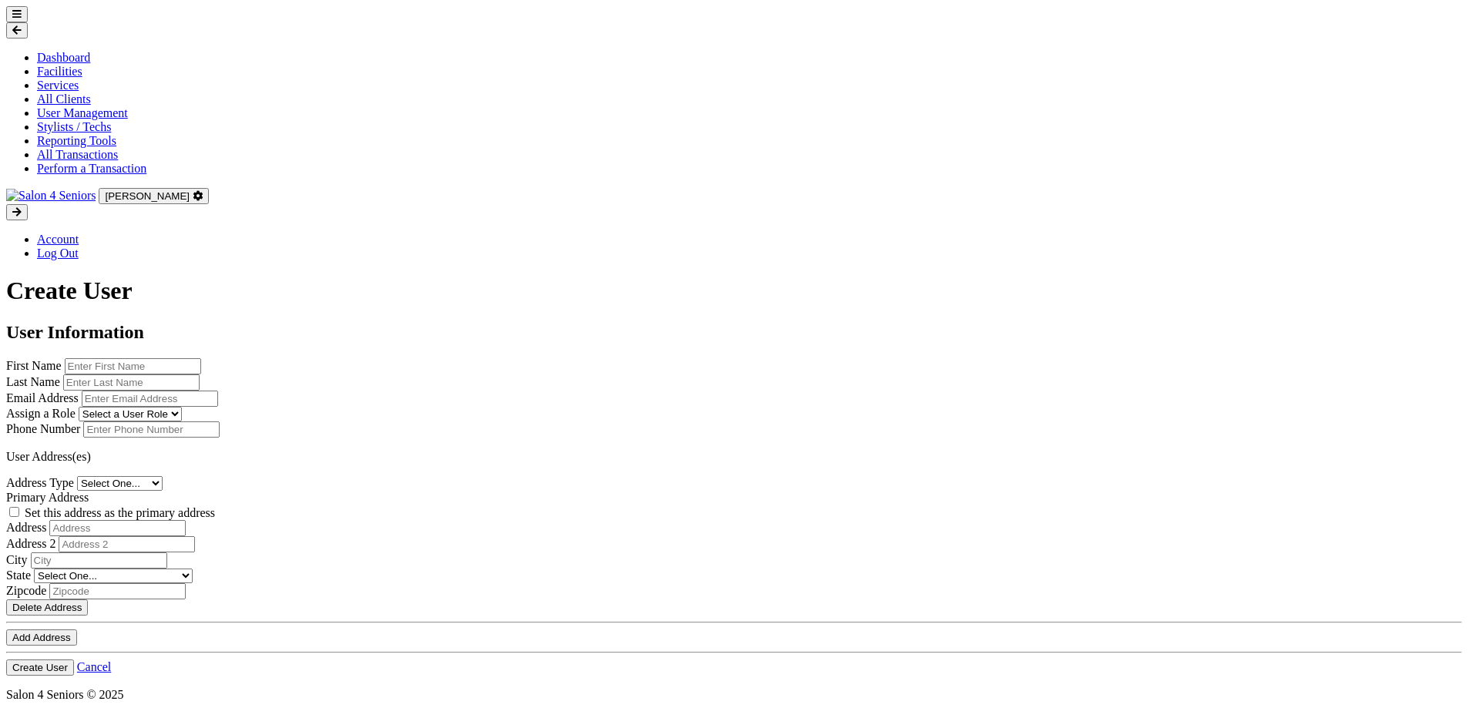
click at [201, 358] on input "text" at bounding box center [133, 366] width 136 height 16
type input "Nat"
type input "Thompson"
type input "nat.thompson+testuser02@savvyotter.com"
click at [182, 407] on select "Select a User Role Admin Facility Manager" at bounding box center [130, 414] width 103 height 15
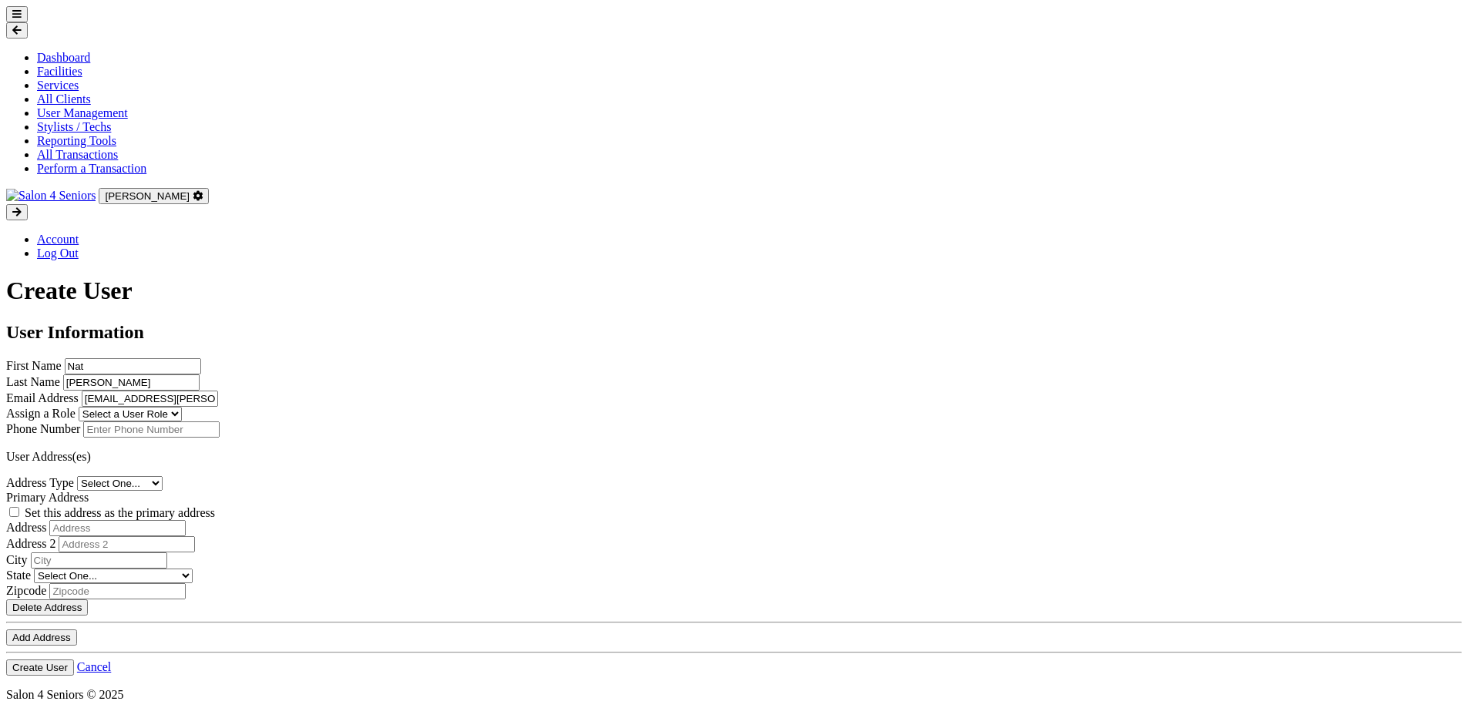
select select "admin"
click at [182, 407] on select "Select a User Role Admin Facility Manager" at bounding box center [130, 414] width 103 height 15
click at [220, 421] on input "text" at bounding box center [151, 429] width 136 height 16
type input "2057993981"
click at [163, 476] on select "Select One... Office Address Home Address Billing Address" at bounding box center [120, 483] width 86 height 15
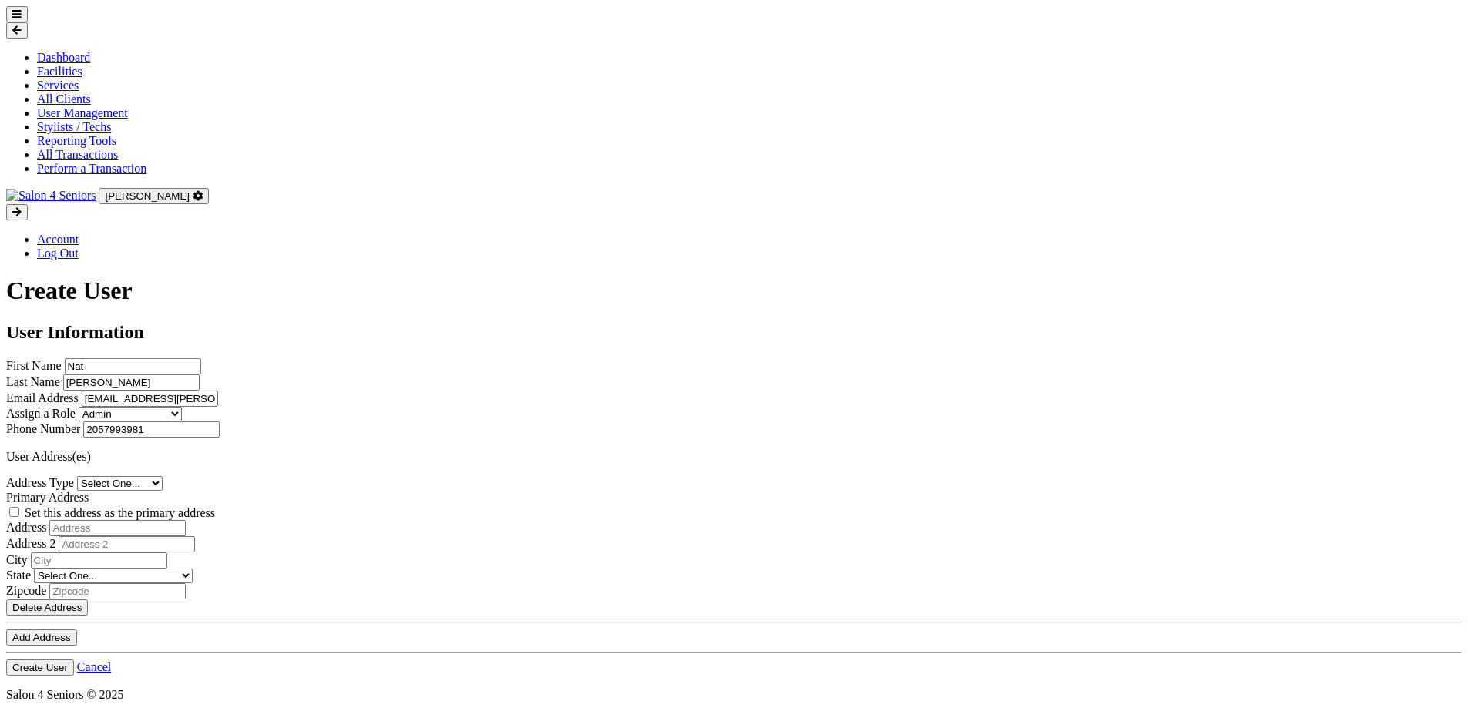
select select "home"
click at [163, 476] on select "Select One... Office Address Home Address Billing Address" at bounding box center [120, 483] width 86 height 15
click at [215, 506] on label "Set this address as the primary address" at bounding box center [120, 512] width 190 height 13
click at [19, 507] on input "Set this address as the primary address" at bounding box center [14, 512] width 10 height 10
checkbox input "true"
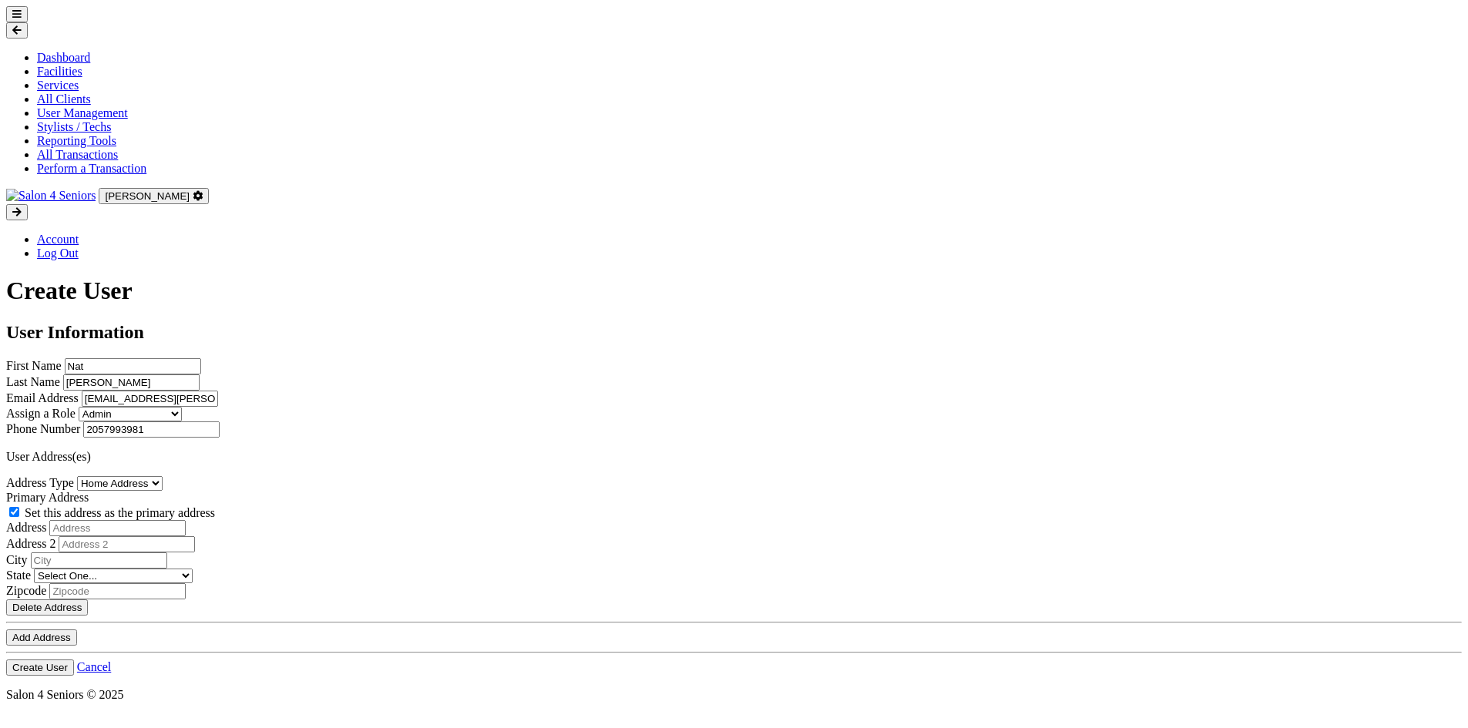
click at [186, 520] on input "text" at bounding box center [117, 528] width 136 height 16
type input "3431 Firethorn Drive"
type input "Tuscaloosa"
select select "al"
type input "35405"
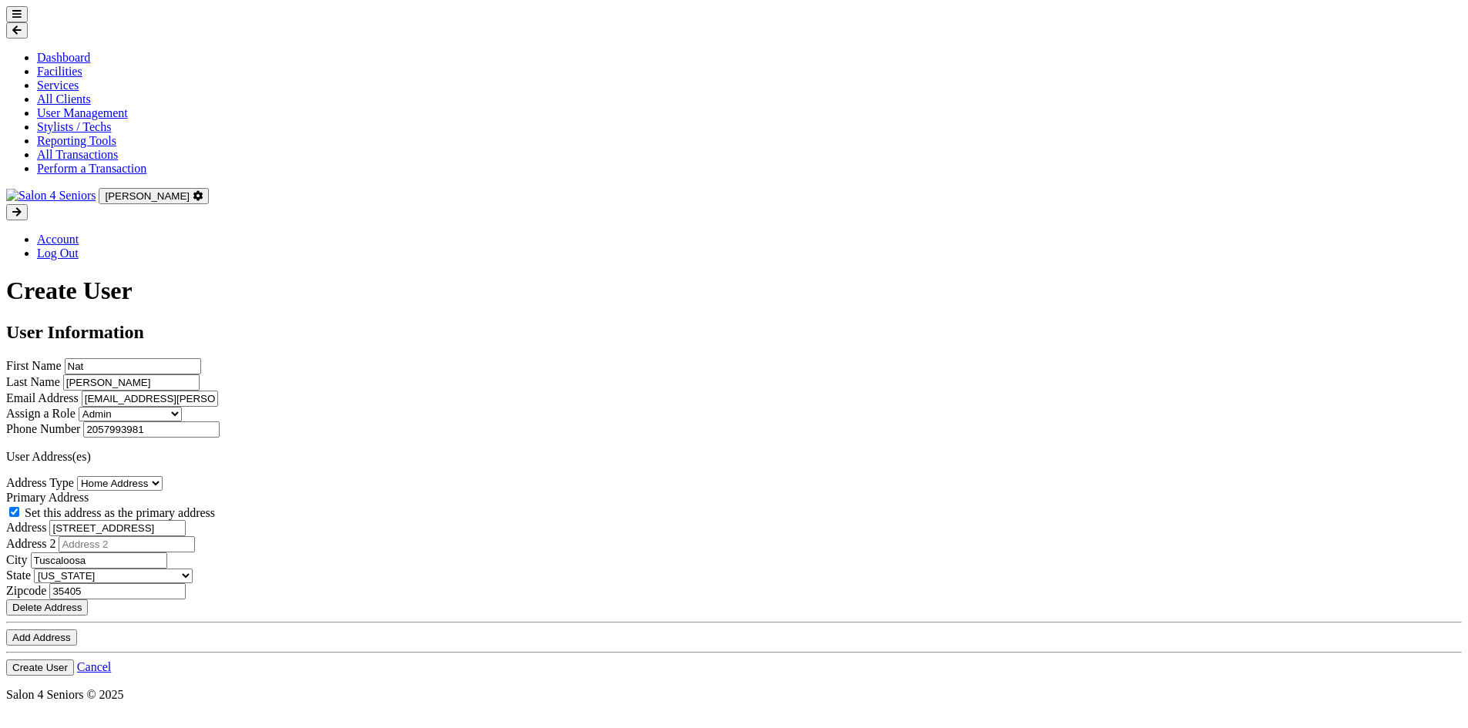
click at [435, 646] on div "Address Type Select One... Office Address Home Address Billing Address Primary …" at bounding box center [733, 560] width 1455 height 169
click at [74, 660] on button "Create User" at bounding box center [40, 668] width 68 height 16
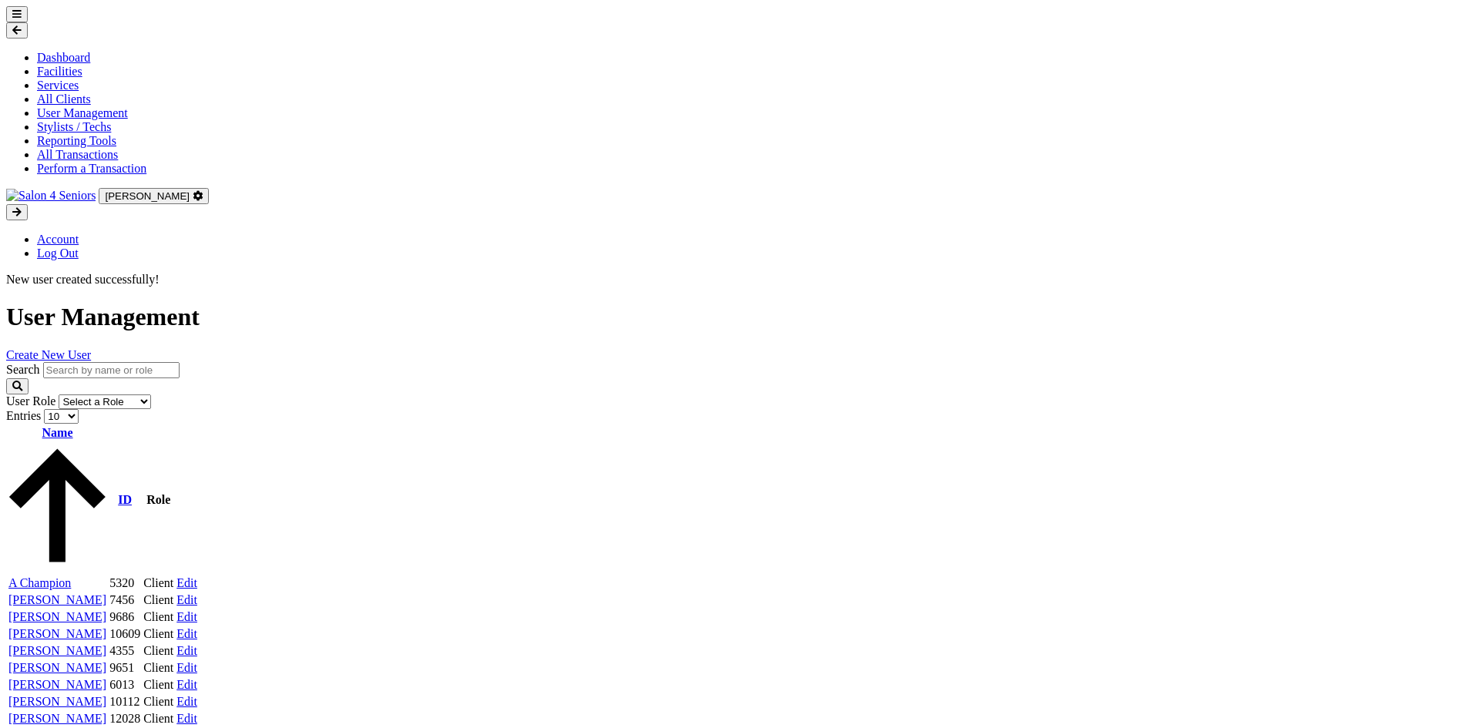
click at [180, 362] on input "search" at bounding box center [111, 370] width 136 height 16
type input "[PERSON_NAME]"
click at [6, 378] on button "Search" at bounding box center [17, 386] width 22 height 16
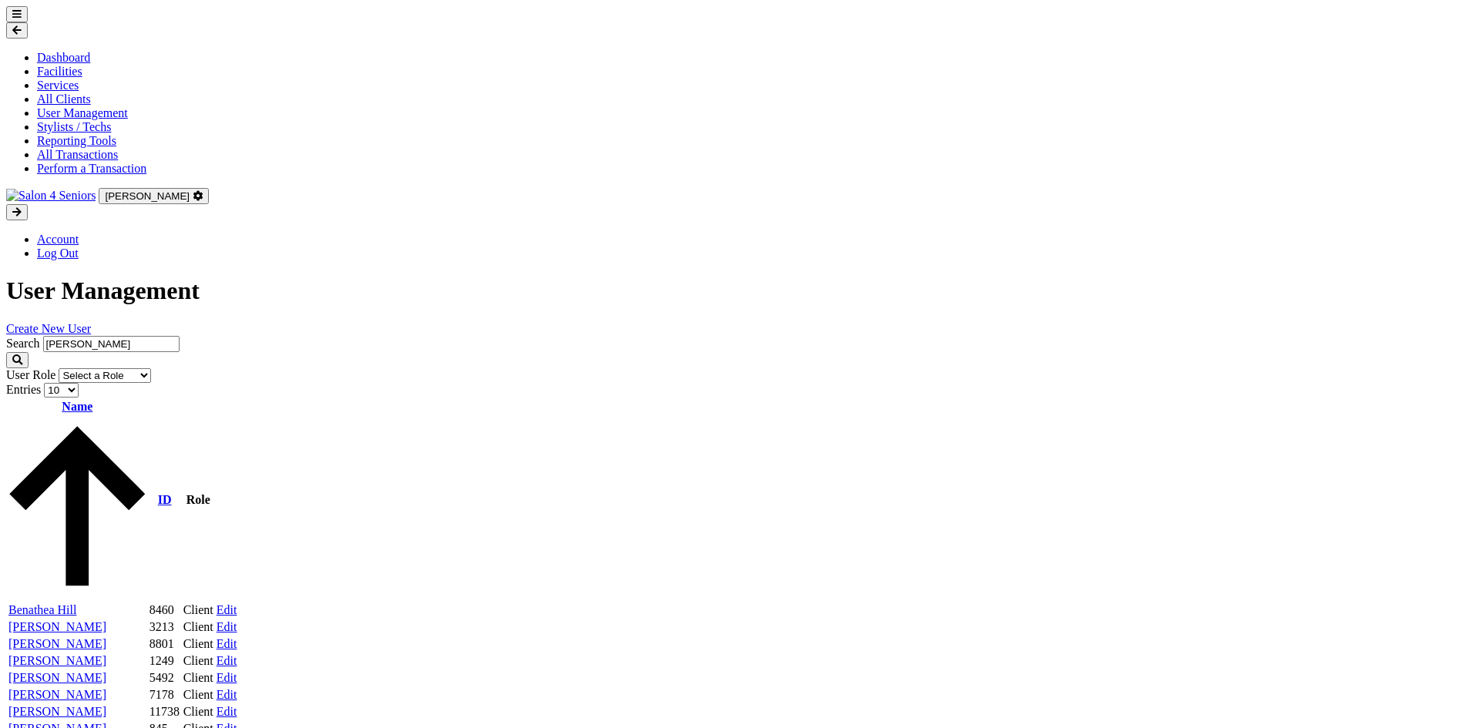
click at [151, 368] on select "Select a Role Super Admin Admin Facility Manager Stylist Tech Client" at bounding box center [105, 375] width 92 height 15
select select "admin"
click at [151, 368] on select "Select a Role Super Admin Admin Facility Manager Stylist Tech Client" at bounding box center [105, 375] width 92 height 15
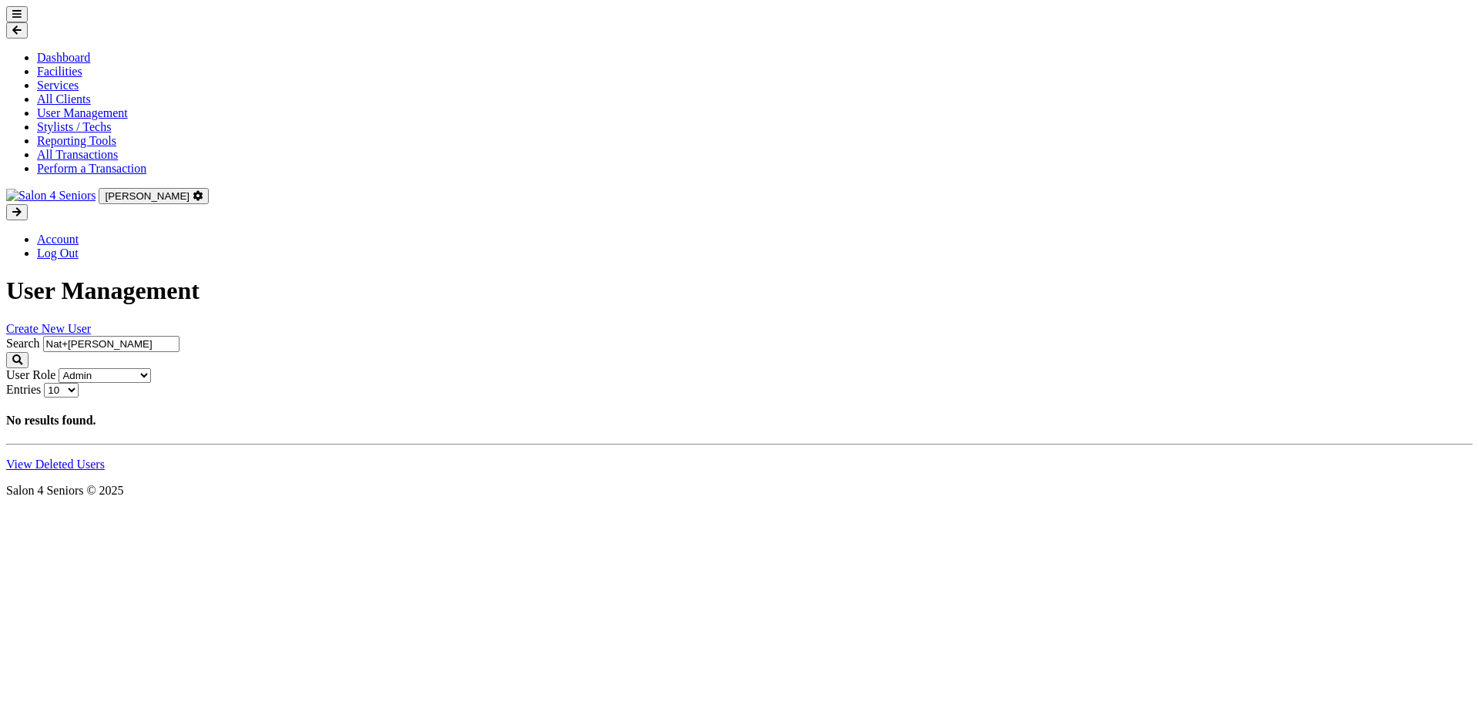
click at [180, 336] on input "Nat+[PERSON_NAME]" at bounding box center [111, 344] width 136 height 16
click at [22, 19] on icon at bounding box center [16, 14] width 9 height 10
click at [80, 161] on link "All Transactions" at bounding box center [77, 154] width 81 height 13
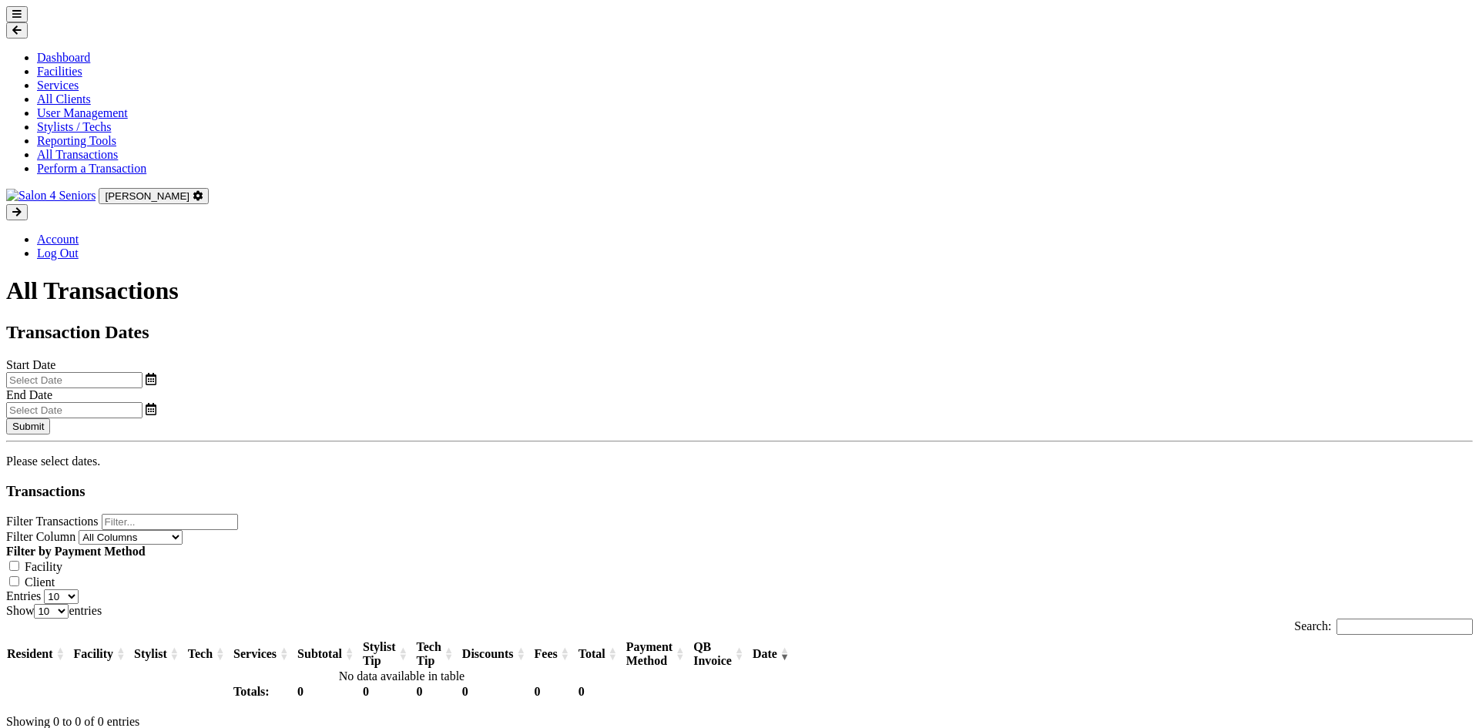
click at [143, 372] on input "text" at bounding box center [74, 380] width 136 height 16
click at [206, 324] on span "1" at bounding box center [205, 323] width 30 height 30
type input "[DATE]"
click at [143, 402] on input "text" at bounding box center [74, 410] width 136 height 16
click at [755, 416] on span "22" at bounding box center [755, 413] width 30 height 30
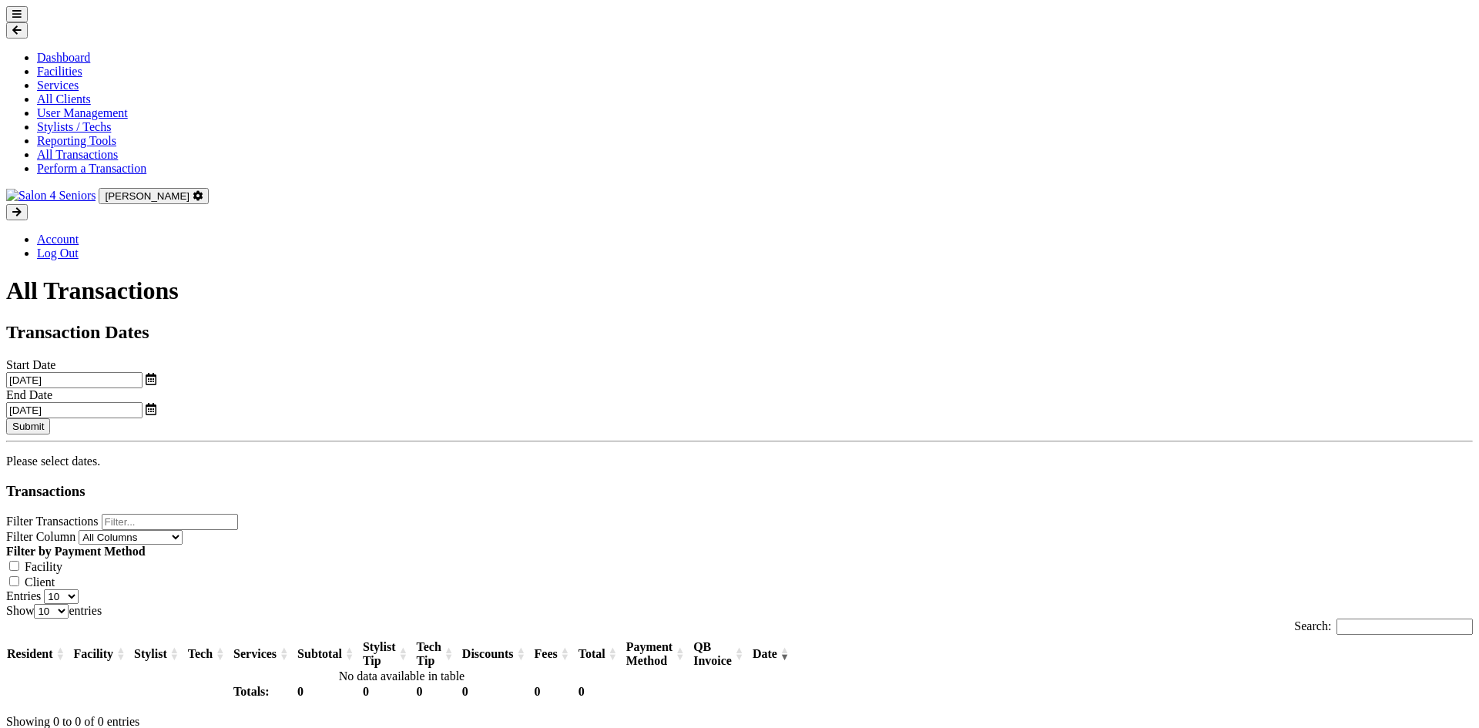
click at [50, 418] on button "Submit" at bounding box center [28, 426] width 44 height 16
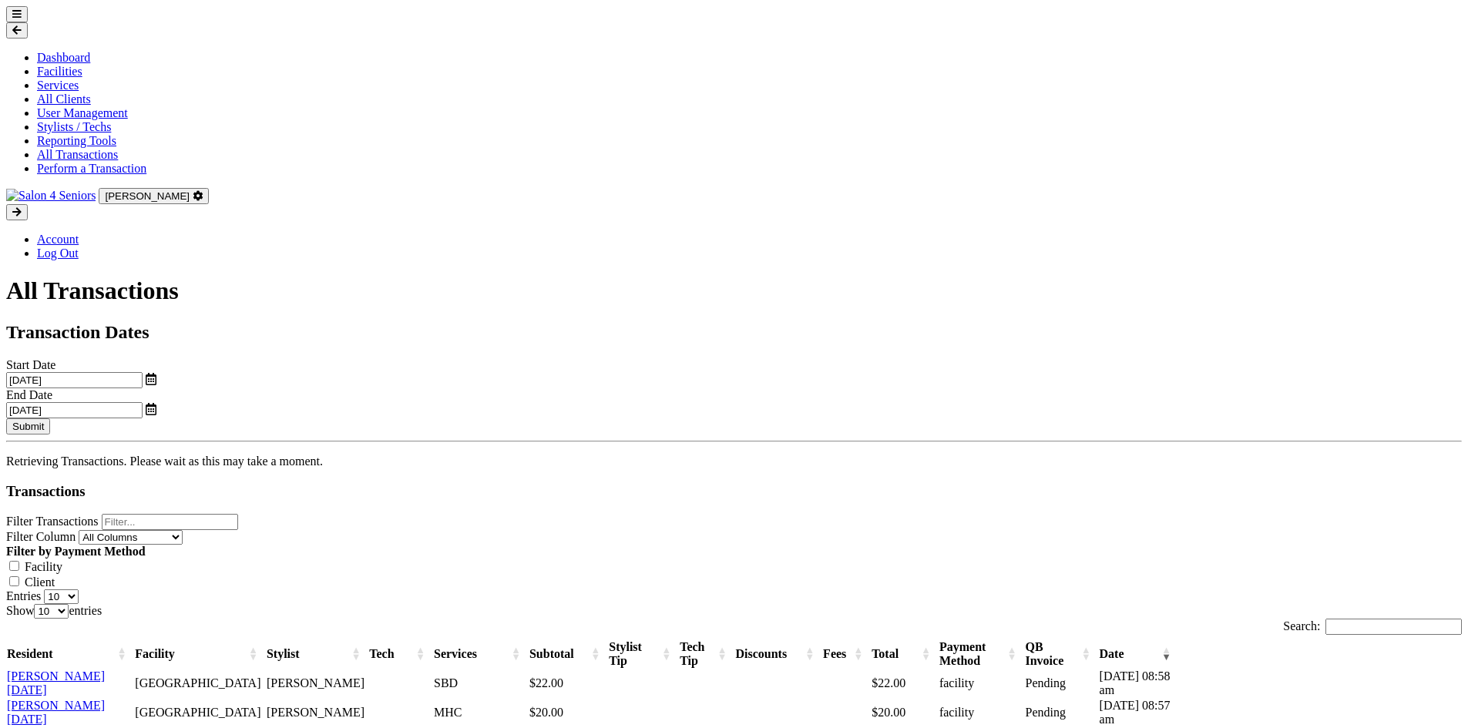
click at [238, 514] on input "Filter Transactions" at bounding box center [170, 522] width 136 height 16
click at [143, 372] on input "09/01/2025" at bounding box center [74, 380] width 136 height 16
click at [642, 483] on h3 "Transactions" at bounding box center [733, 491] width 1455 height 17
click at [143, 372] on input "09/01/2025" at bounding box center [74, 380] width 136 height 16
click at [203, 323] on span "1" at bounding box center [200, 323] width 30 height 30
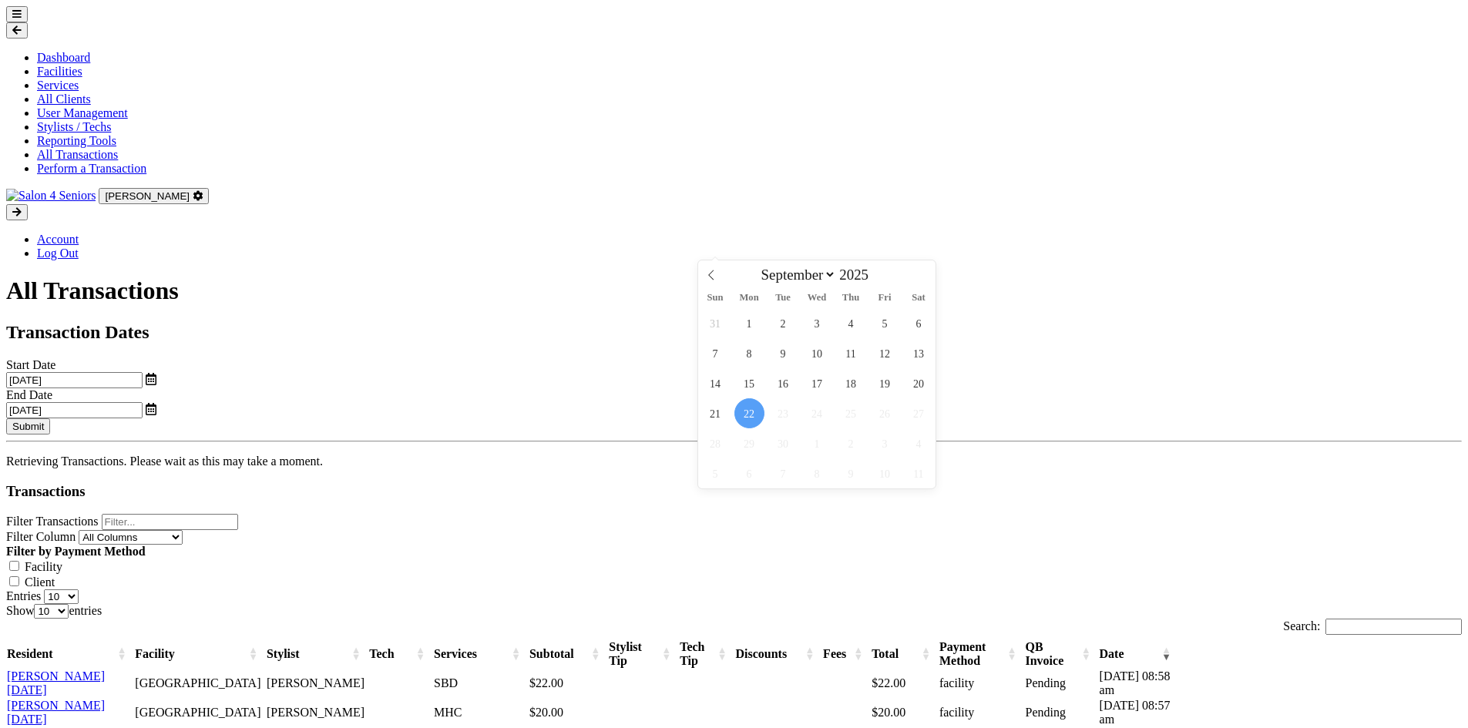
click at [143, 402] on input "09/22/2025" at bounding box center [74, 410] width 136 height 16
click at [750, 326] on span "1" at bounding box center [749, 323] width 30 height 30
type input "[DATE]"
click at [50, 418] on button "Submit" at bounding box center [28, 426] width 44 height 16
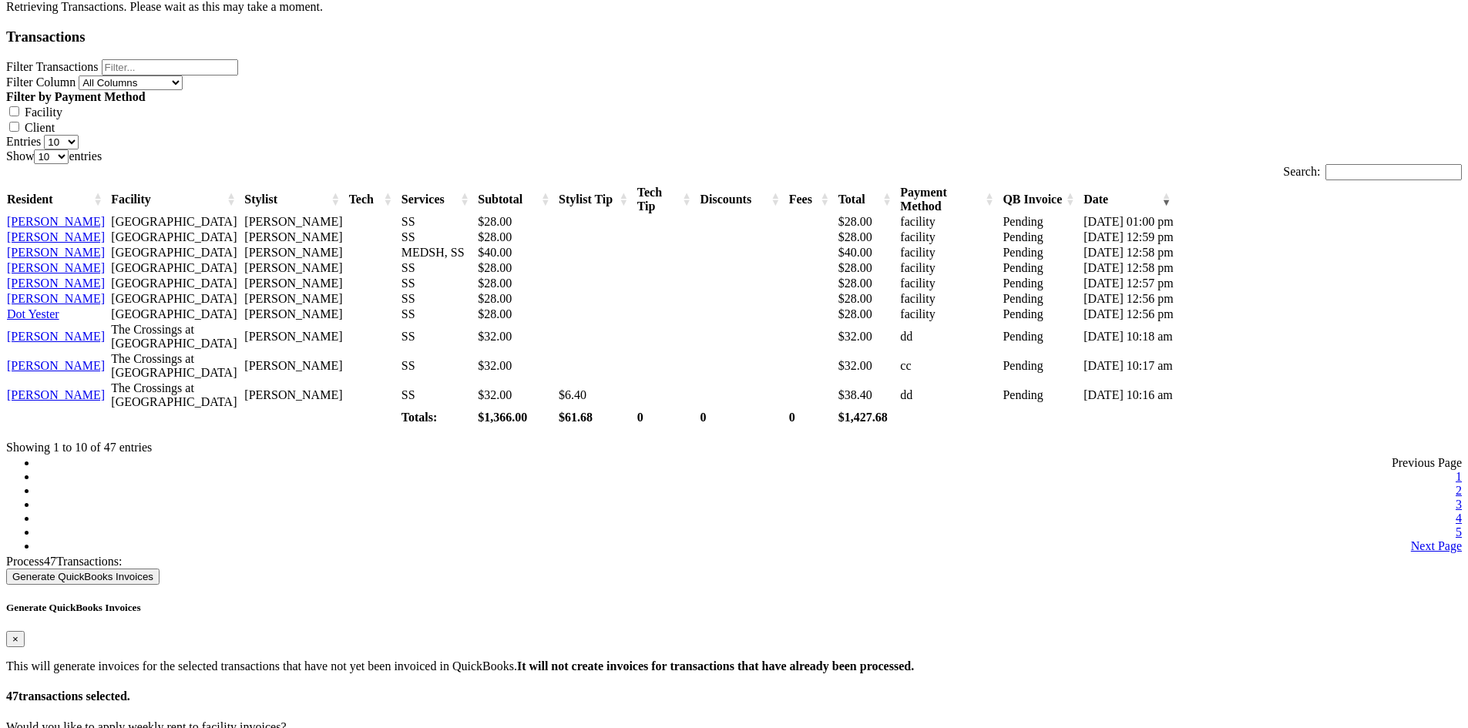
scroll to position [487, 0]
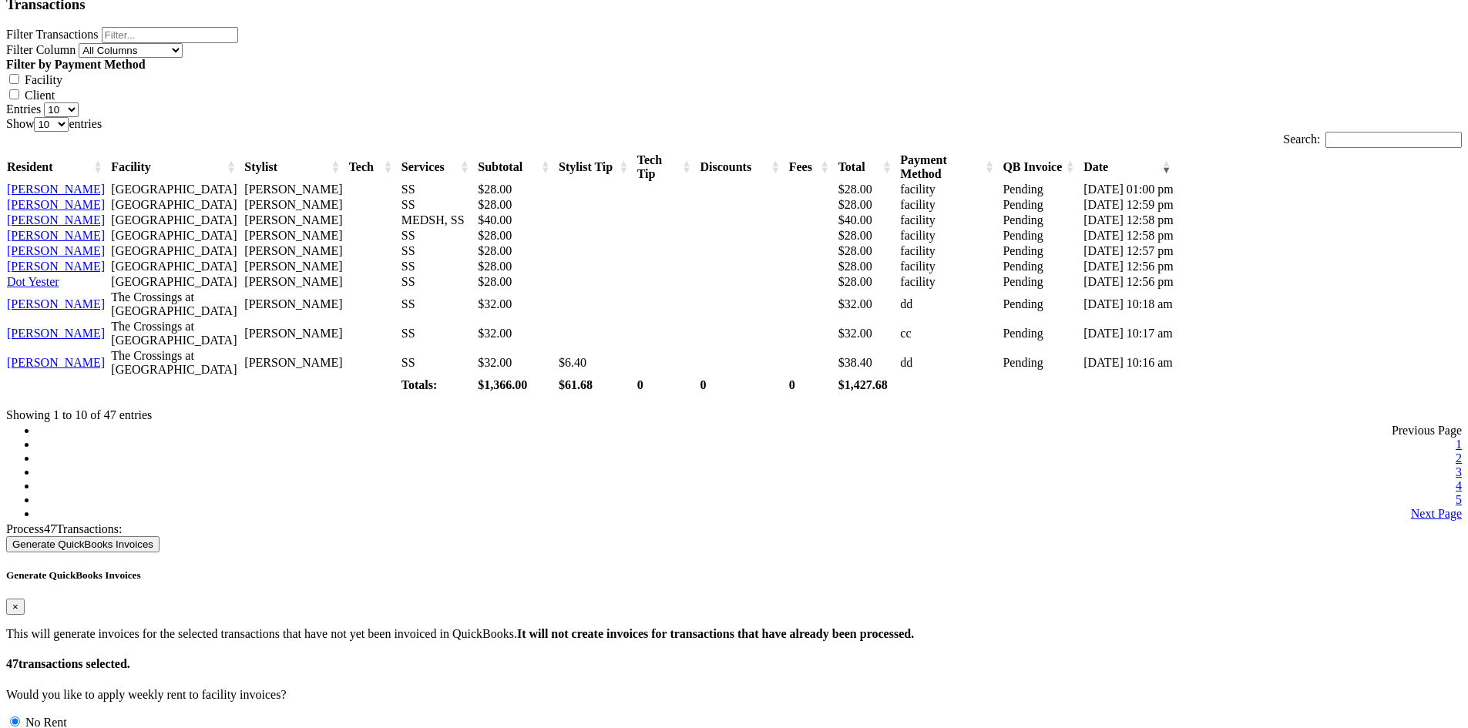
click at [159, 552] on button "Generate QuickBooks Invoices" at bounding box center [82, 544] width 153 height 16
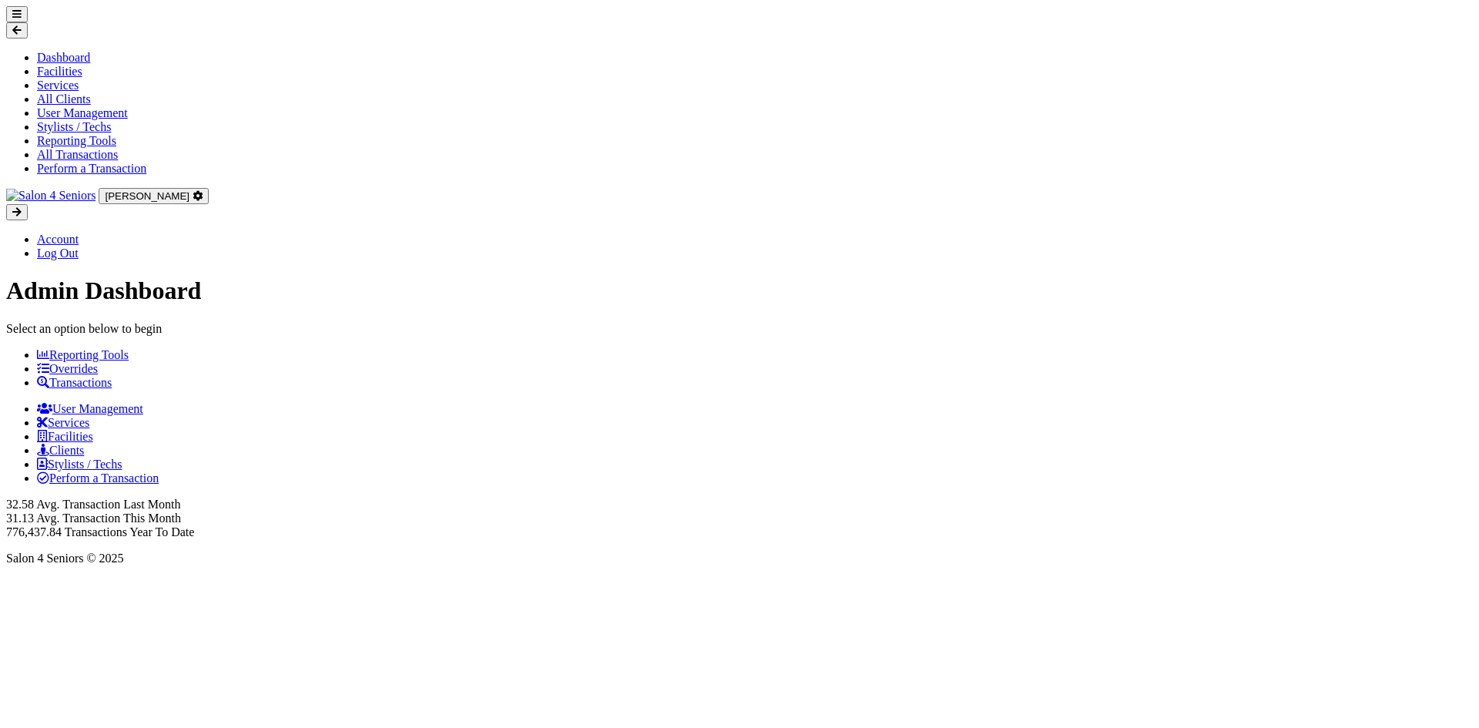
click at [33, 35] on section "Dashboard Facilities Services All Clients User Management Stylists / Techs Repo…" at bounding box center [739, 133] width 1467 height 254
click at [22, 19] on icon at bounding box center [16, 14] width 9 height 10
click at [71, 161] on link "All Transactions" at bounding box center [77, 154] width 81 height 13
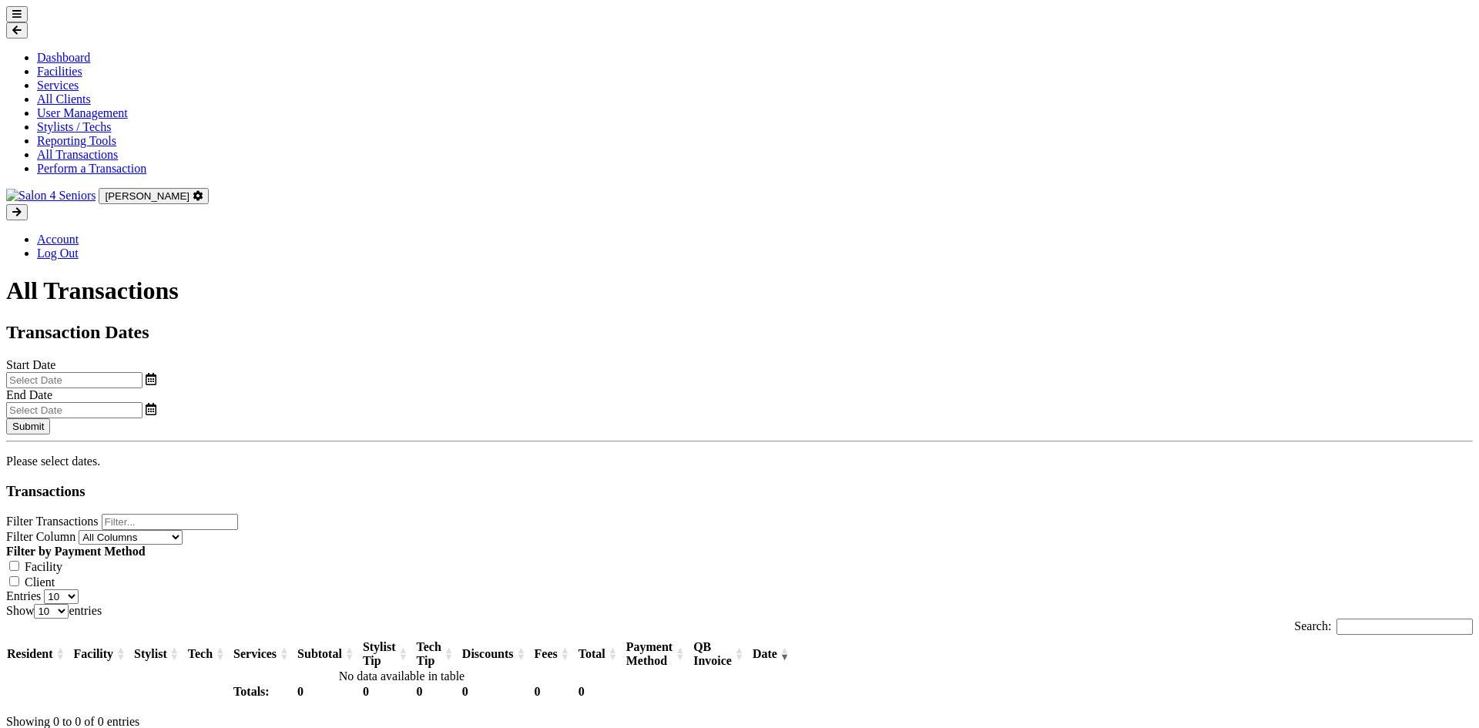
select select "8"
click at [143, 372] on input "text" at bounding box center [74, 380] width 136 height 16
click at [213, 326] on span "1" at bounding box center [205, 323] width 30 height 30
type input "[DATE]"
click at [143, 402] on input "text" at bounding box center [74, 410] width 136 height 16
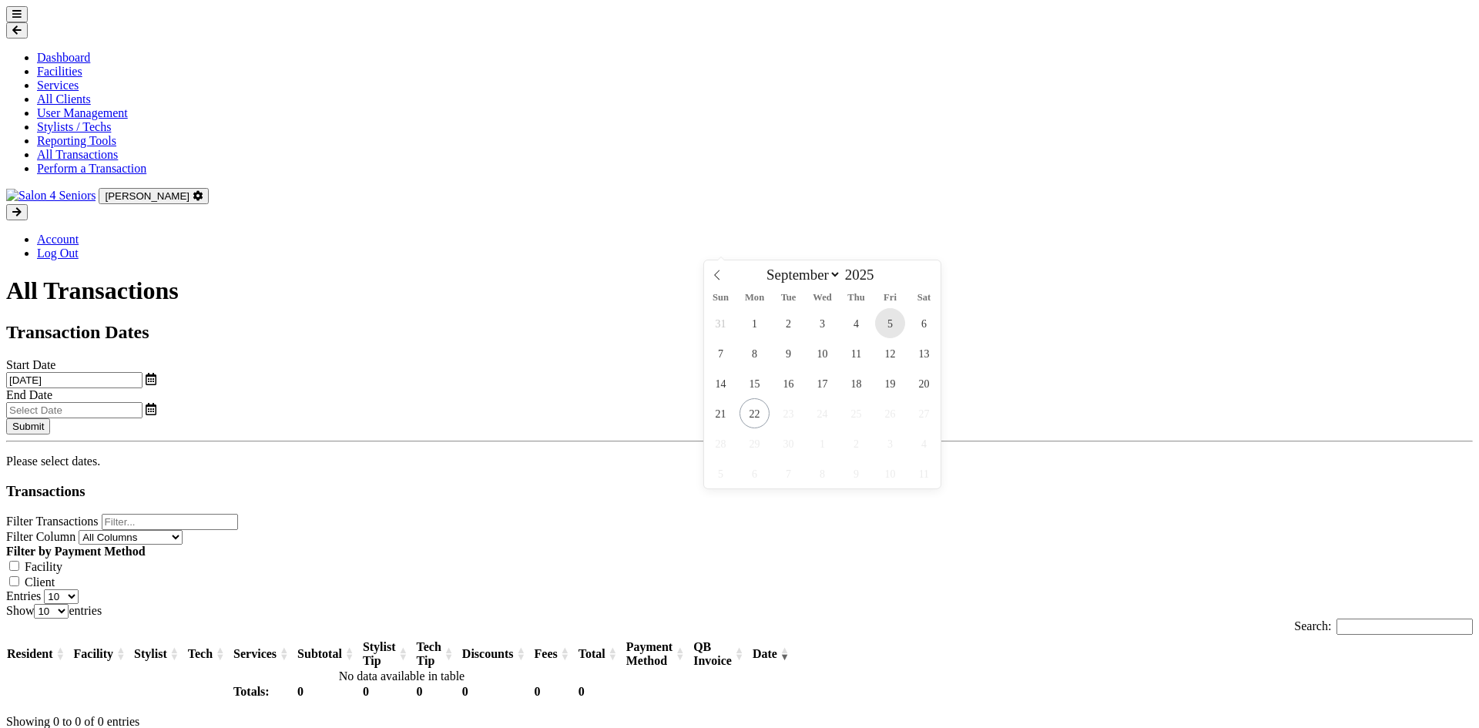
click at [886, 329] on span "5" at bounding box center [890, 323] width 30 height 30
type input "[DATE]"
click at [50, 418] on button "Submit" at bounding box center [28, 426] width 44 height 16
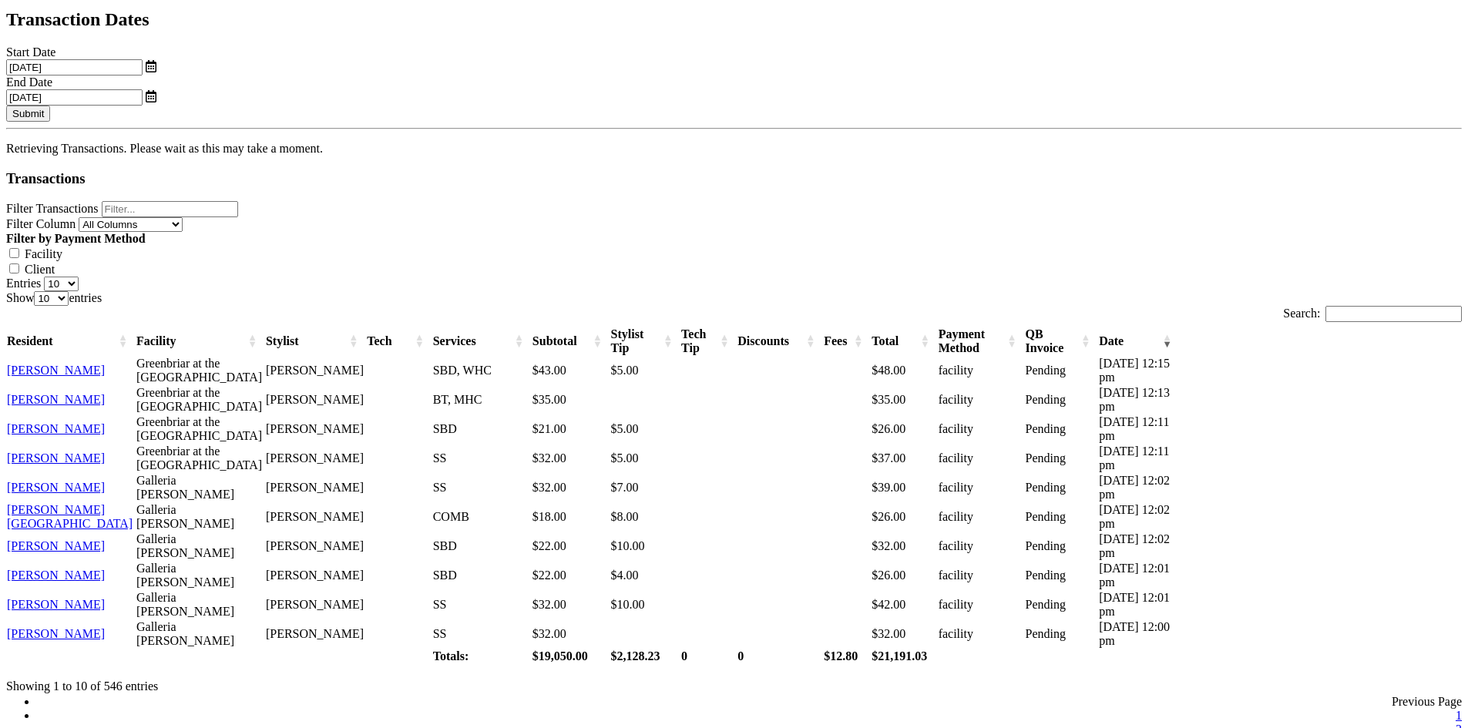
scroll to position [487, 0]
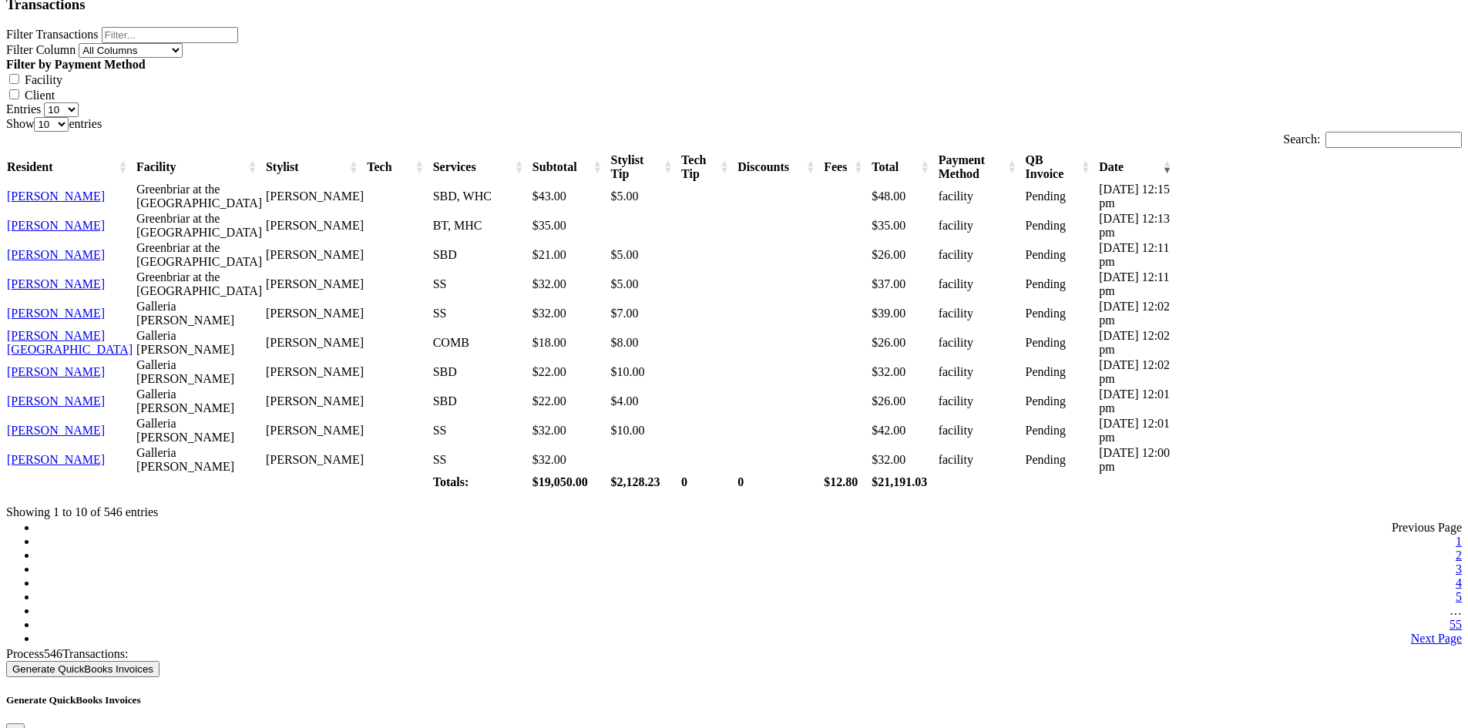
click at [159, 661] on button "Generate QuickBooks Invoices" at bounding box center [82, 669] width 153 height 16
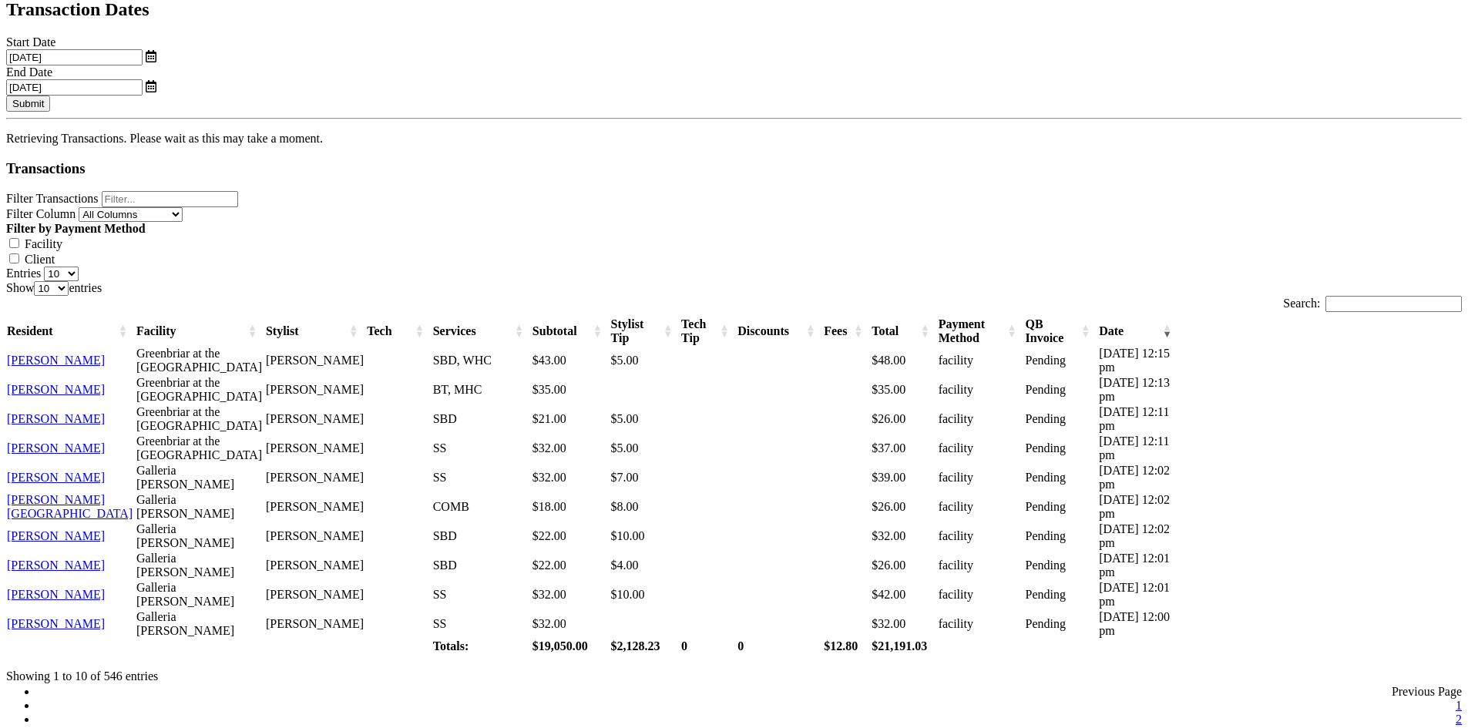
scroll to position [102, 0]
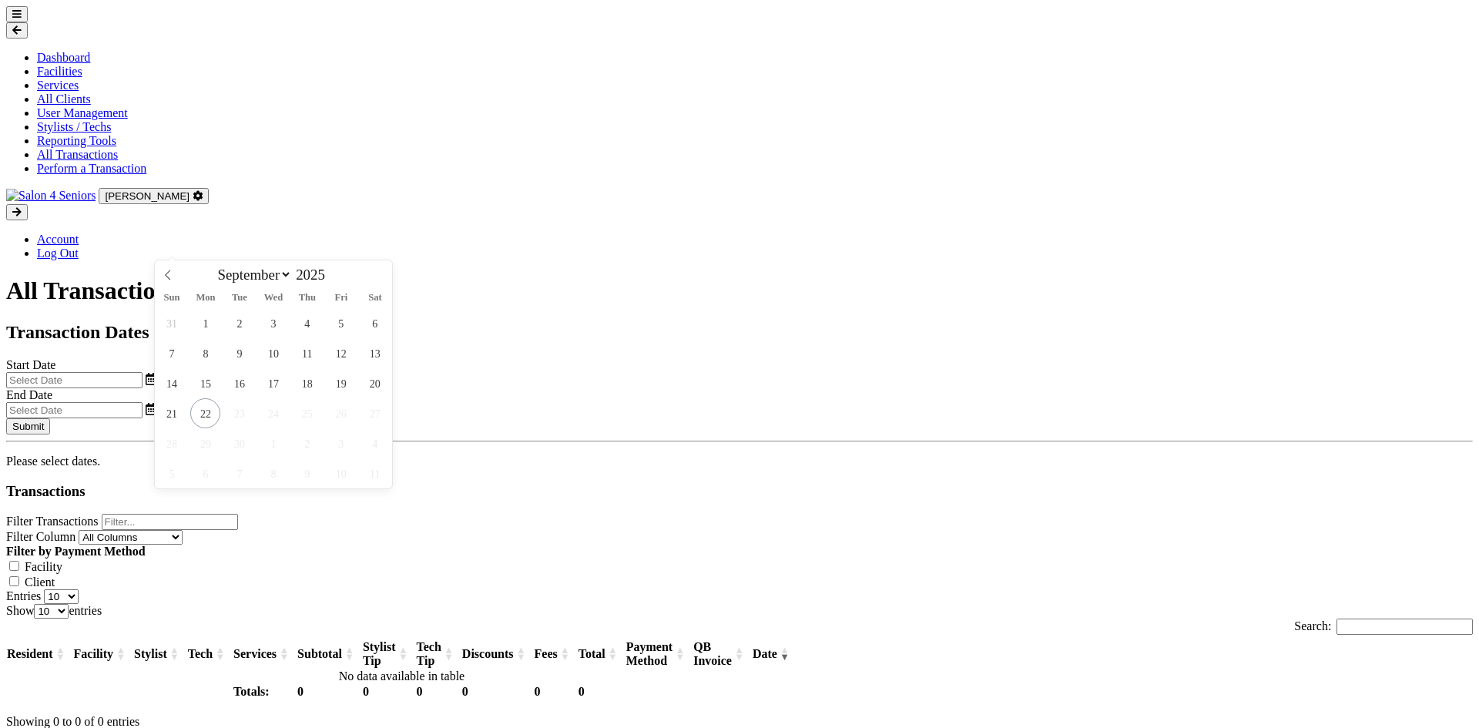
click at [143, 372] on input "text" at bounding box center [74, 380] width 136 height 16
click at [213, 318] on span "1" at bounding box center [205, 323] width 30 height 30
type input "[DATE]"
click at [143, 402] on input "text" at bounding box center [74, 410] width 136 height 16
click at [893, 325] on span "5" at bounding box center [890, 323] width 30 height 30
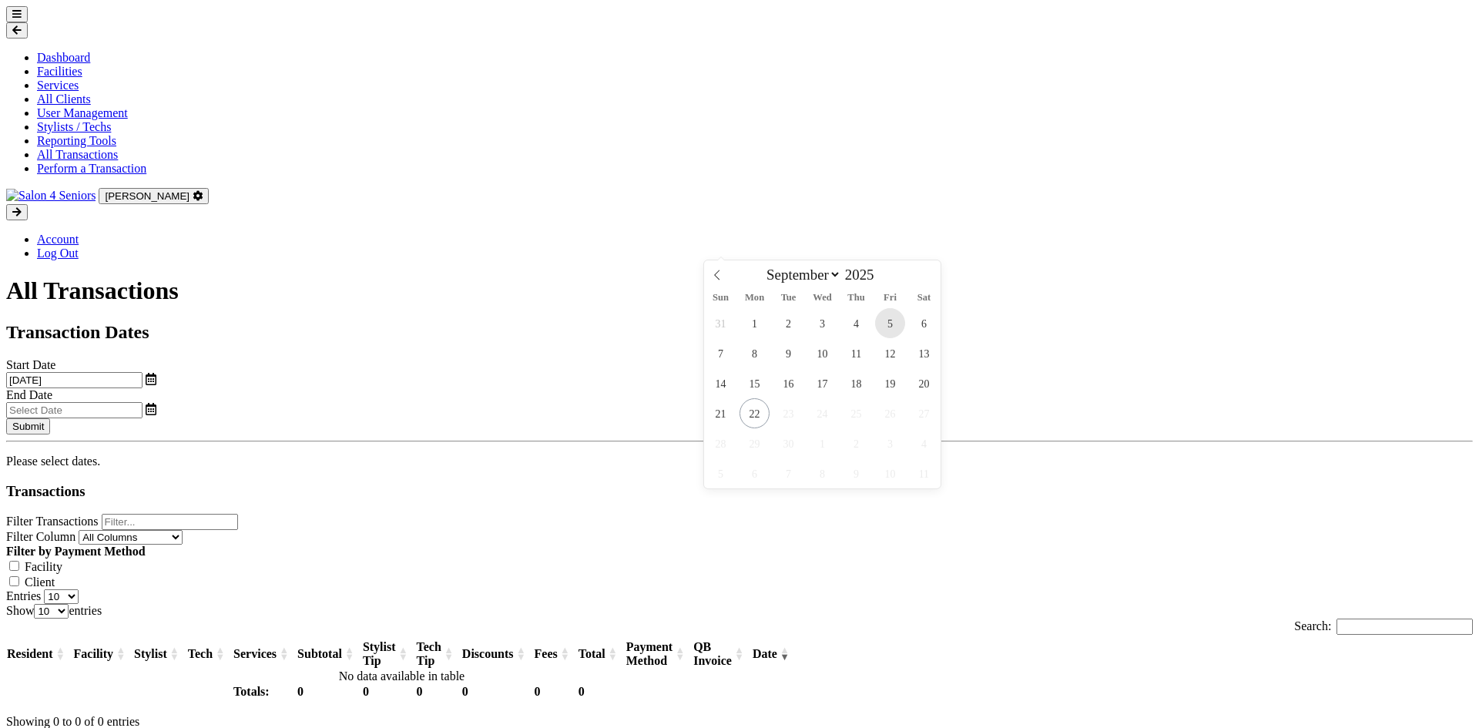
type input "[DATE]"
click at [50, 418] on button "Submit" at bounding box center [28, 426] width 44 height 16
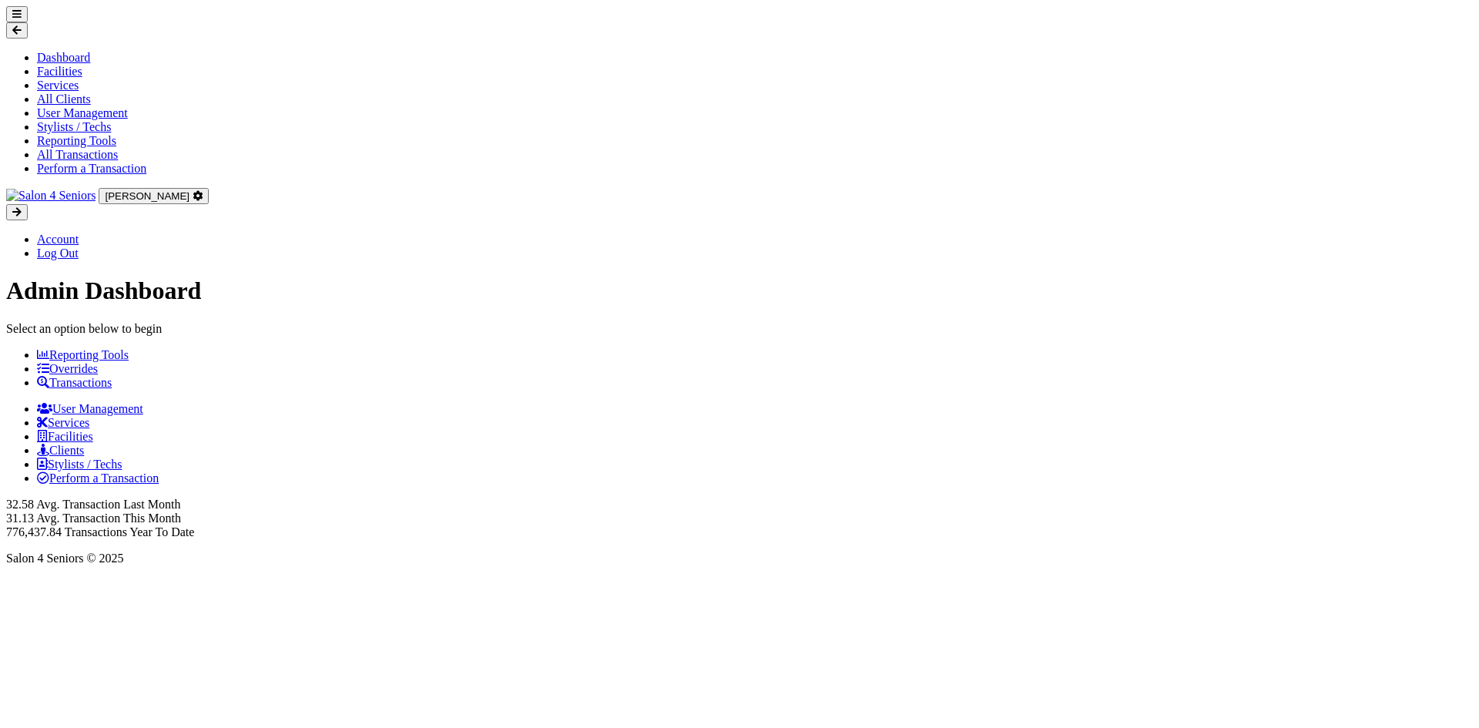
click at [22, 19] on icon at bounding box center [16, 14] width 9 height 10
click at [79, 161] on link "All Transactions" at bounding box center [77, 154] width 81 height 13
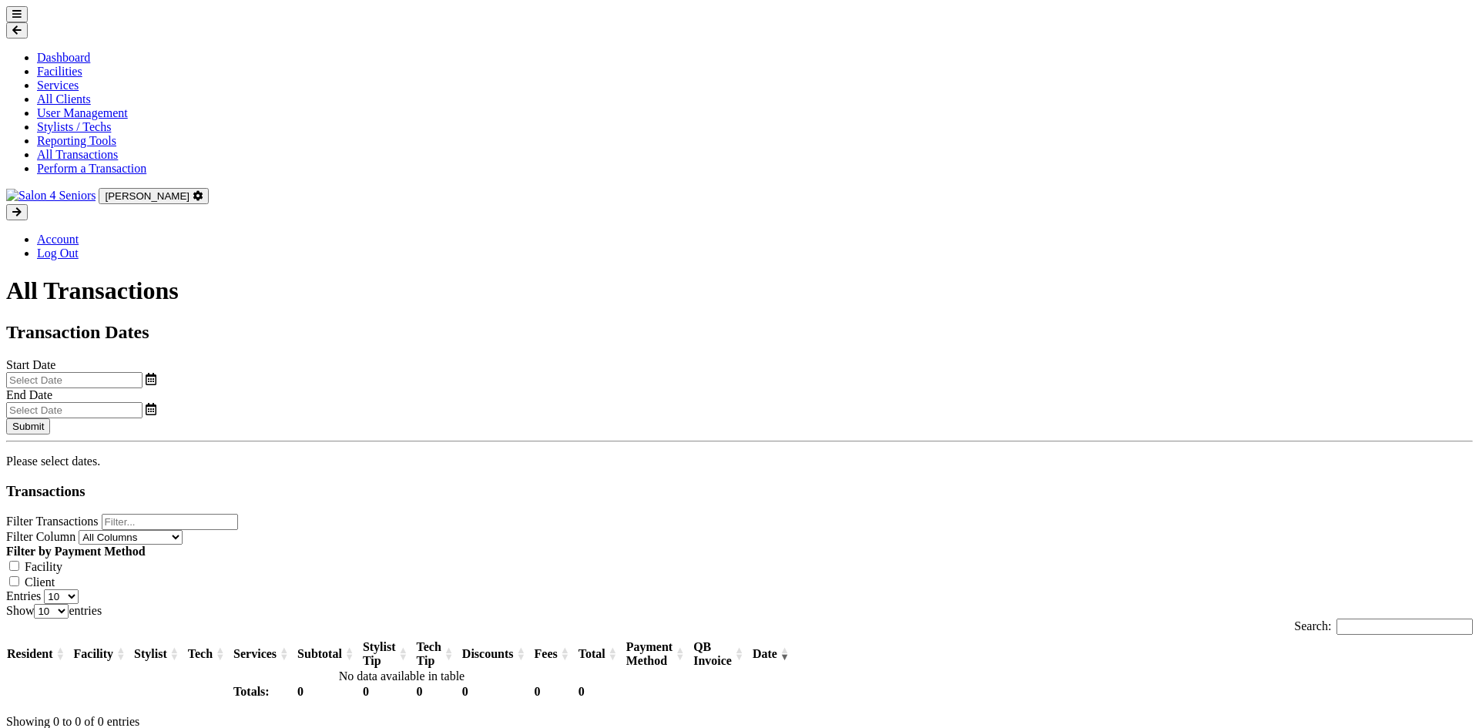
select select "8"
click at [143, 372] on input "text" at bounding box center [74, 380] width 136 height 16
click at [205, 327] on span "1" at bounding box center [205, 323] width 30 height 30
type input "[DATE]"
click at [143, 402] on input "text" at bounding box center [74, 410] width 136 height 16
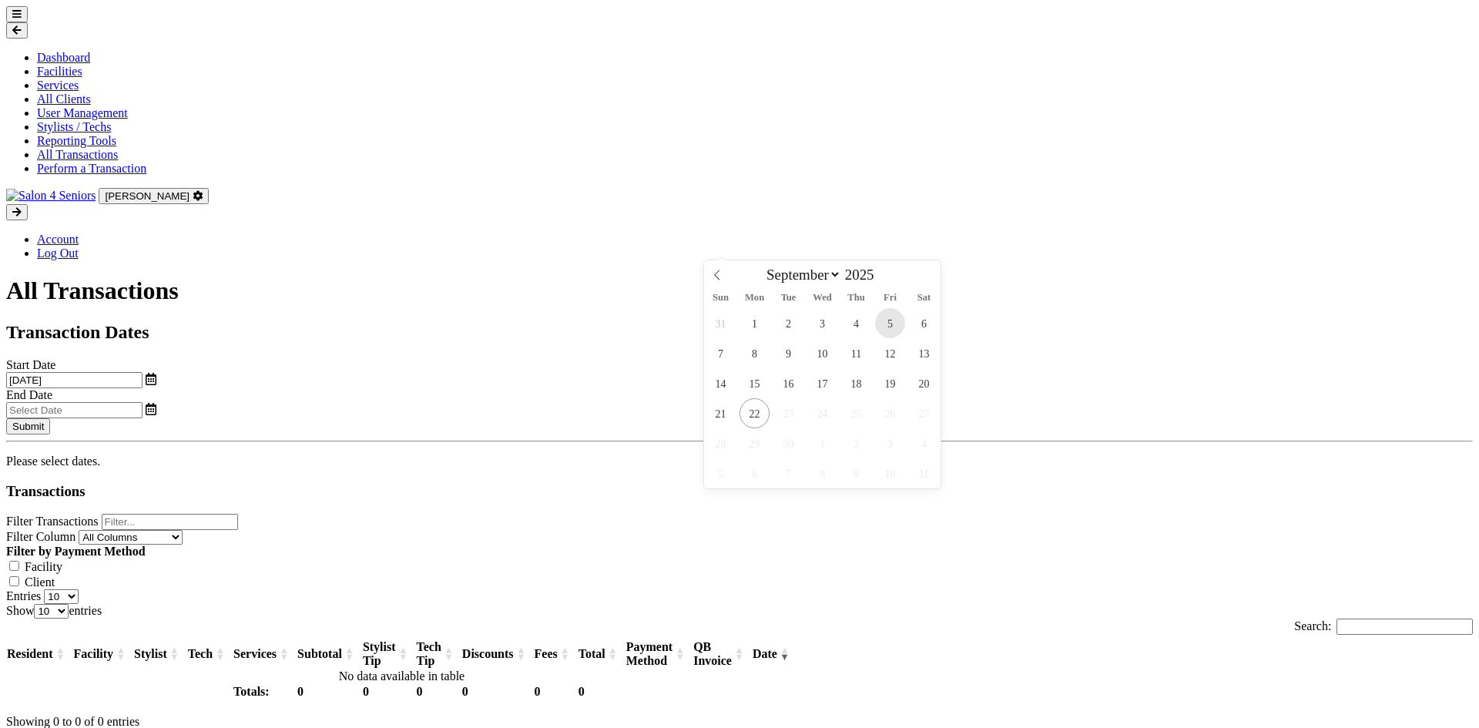
click at [878, 321] on span "5" at bounding box center [890, 323] width 30 height 30
type input "[DATE]"
click at [50, 418] on button "Submit" at bounding box center [28, 426] width 44 height 16
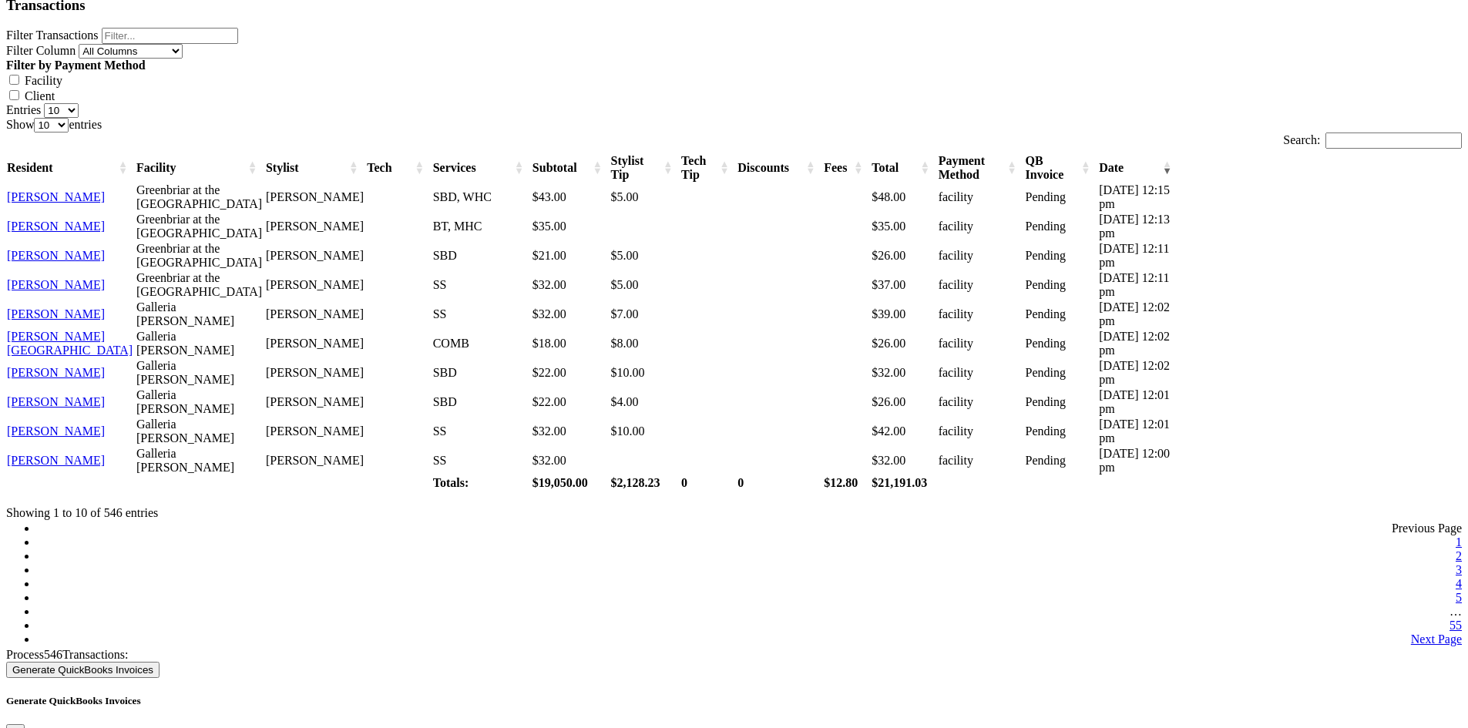
scroll to position [487, 0]
click at [159, 661] on button "Generate QuickBooks Invoices" at bounding box center [82, 669] width 153 height 16
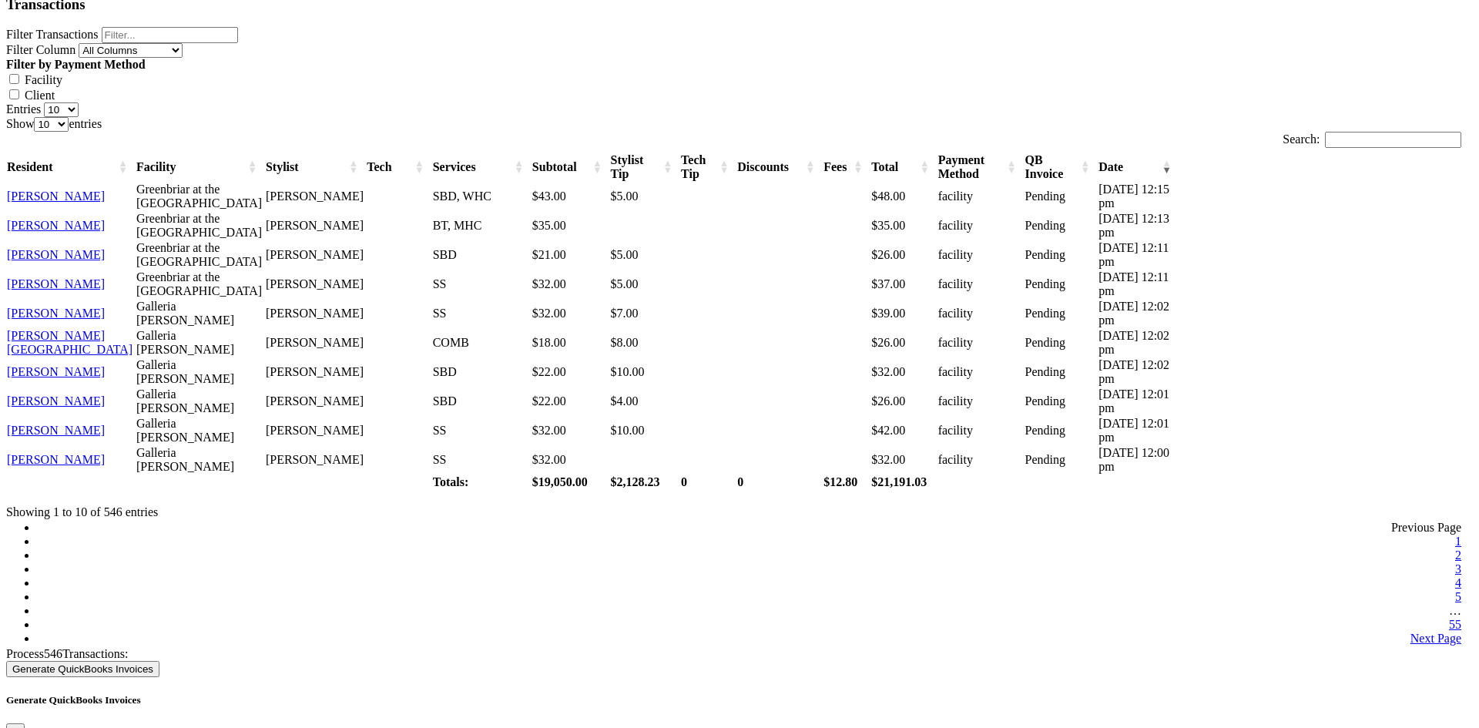
radio input "true"
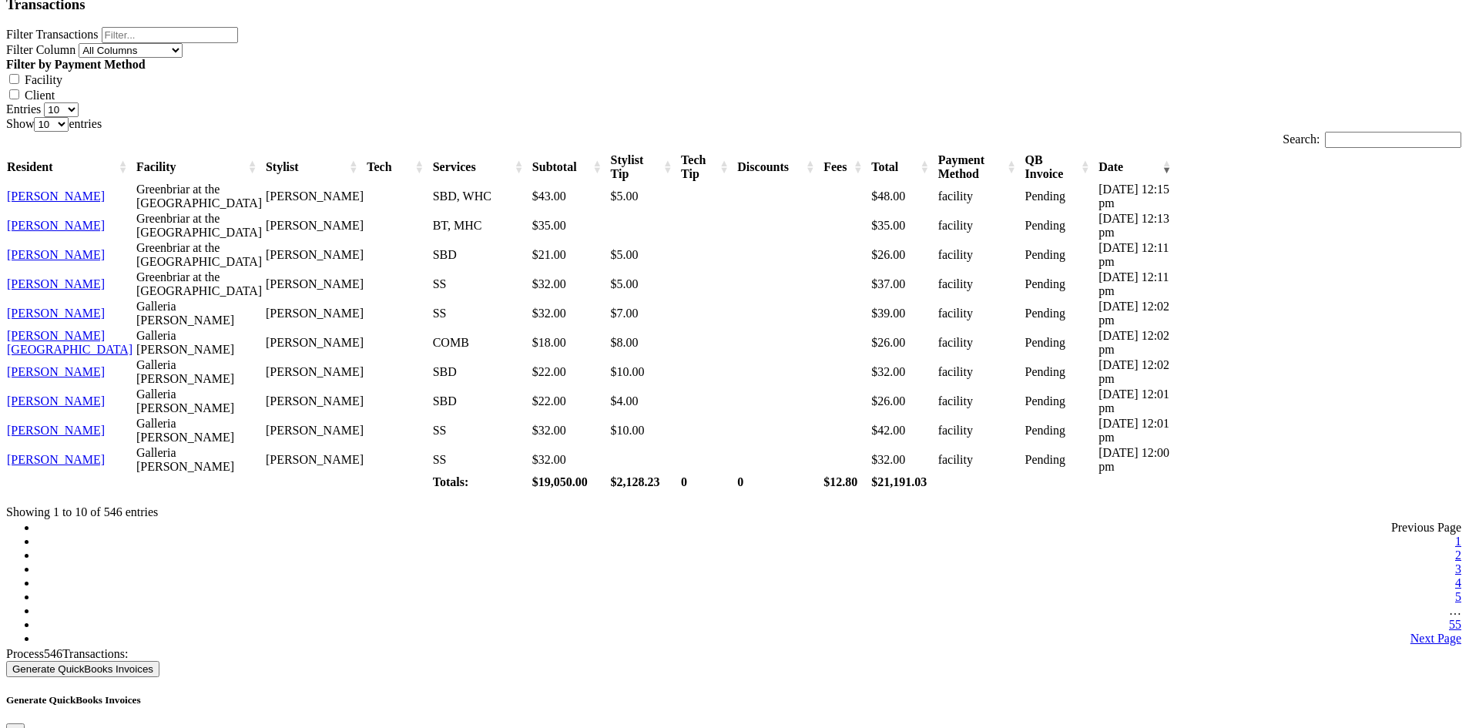
radio input "true"
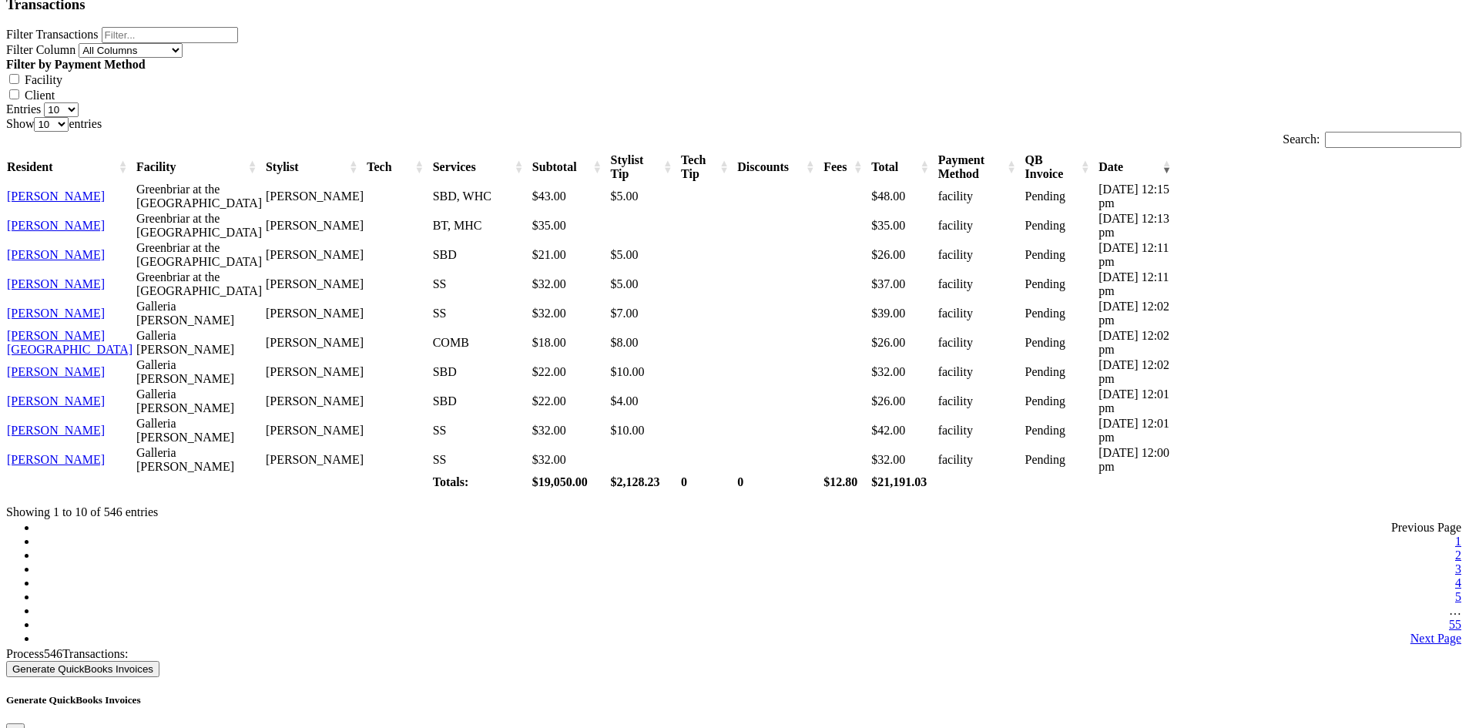
radio input "true"
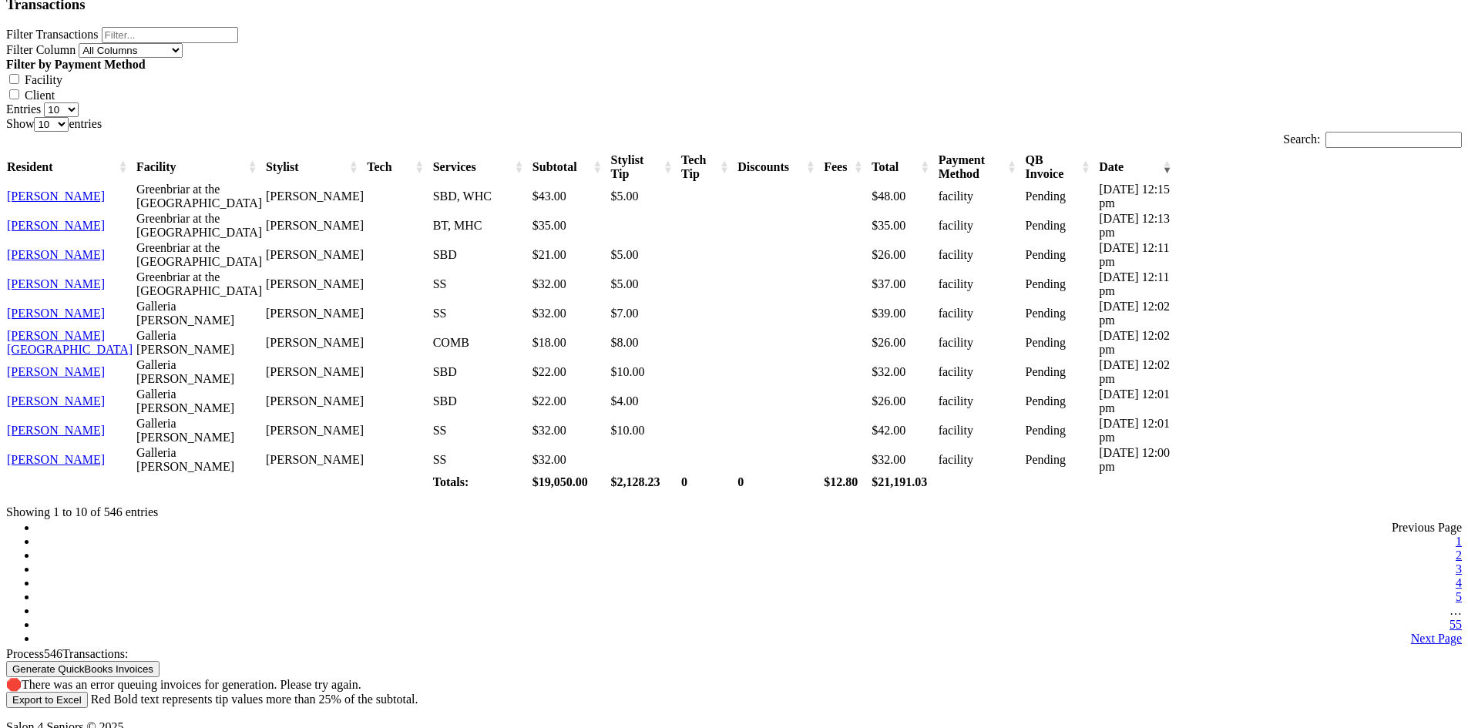
click at [159, 661] on button "Generate QuickBooks Invoices" at bounding box center [82, 669] width 153 height 16
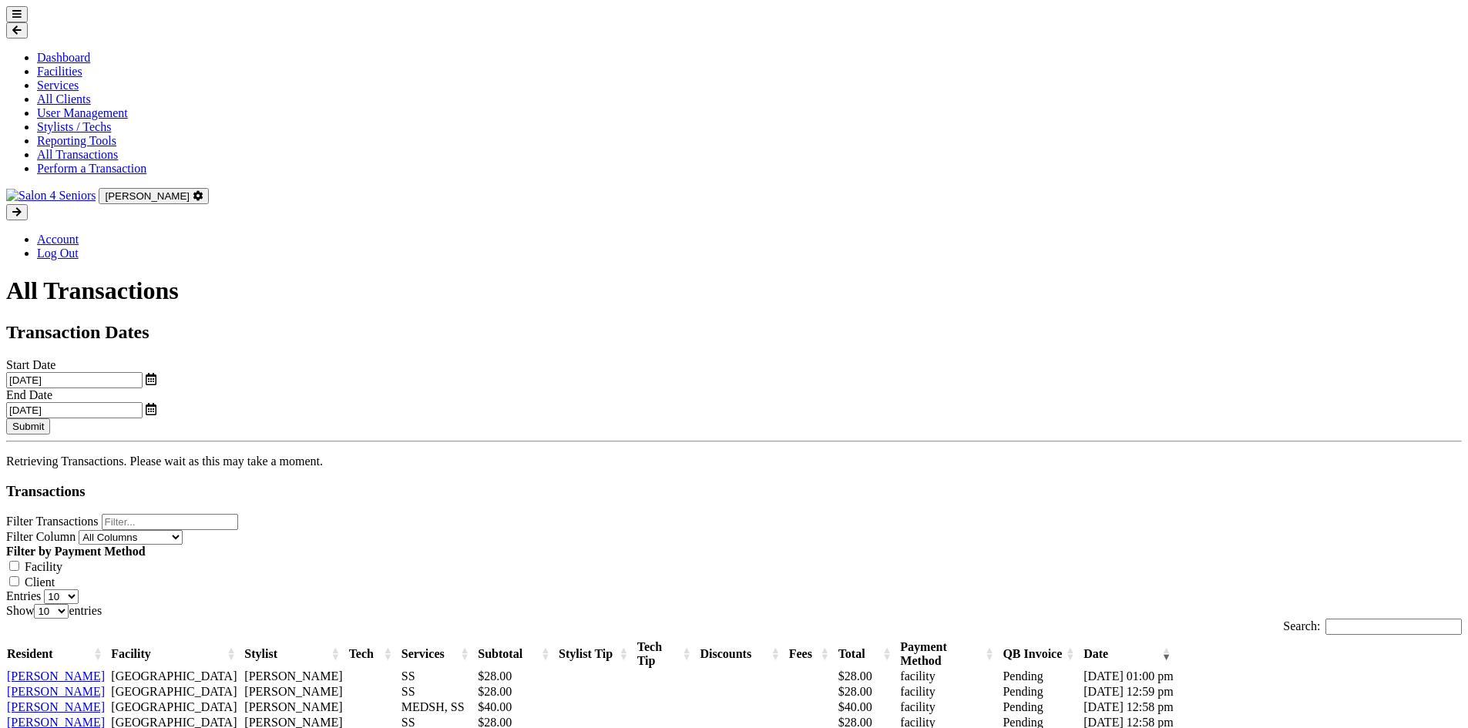
scroll to position [487, 0]
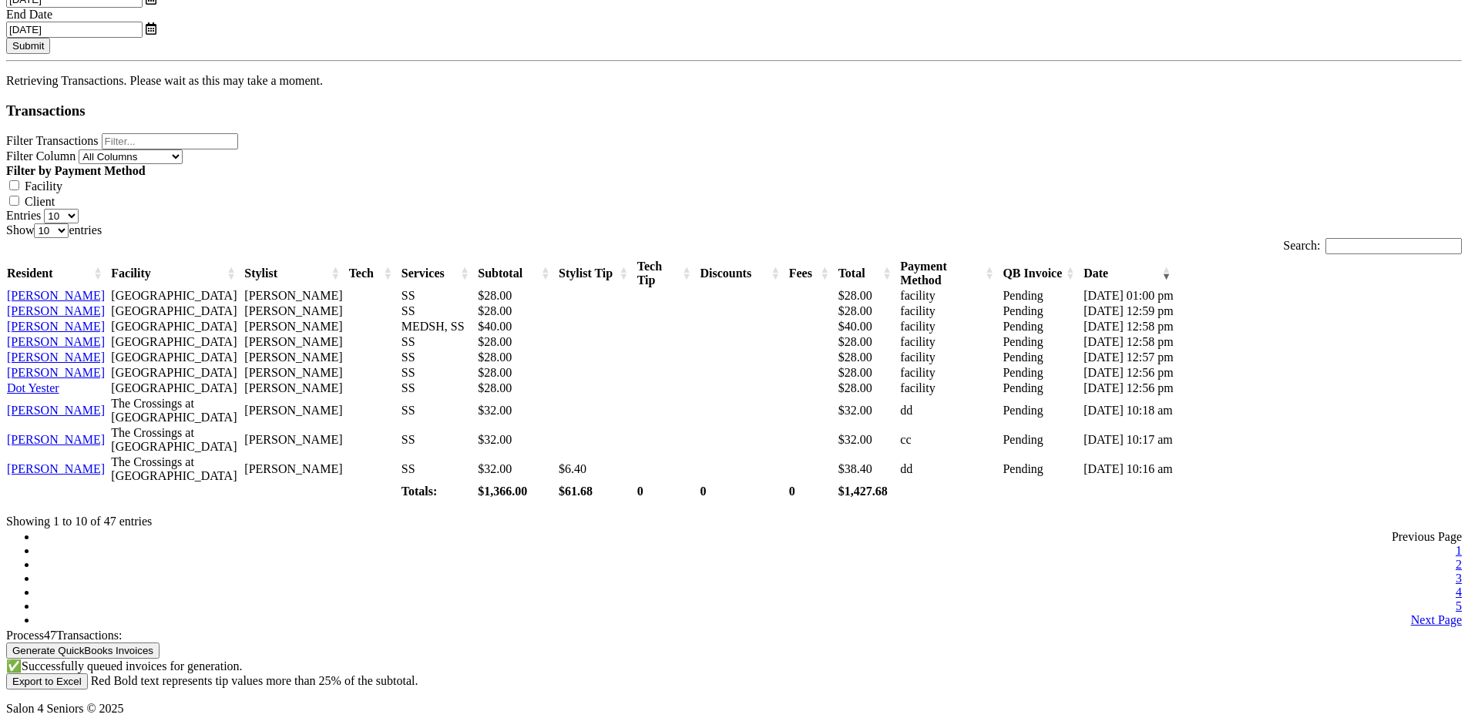
click at [159, 643] on button "Generate QuickBooks Invoices" at bounding box center [82, 651] width 153 height 16
